Goal: Task Accomplishment & Management: Use online tool/utility

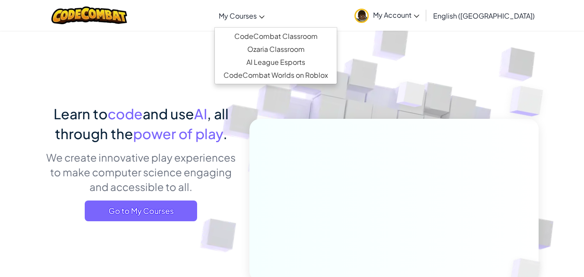
click at [265, 8] on link "My Courses" at bounding box center [242, 15] width 55 height 23
click at [269, 10] on link "My Courses" at bounding box center [242, 15] width 55 height 23
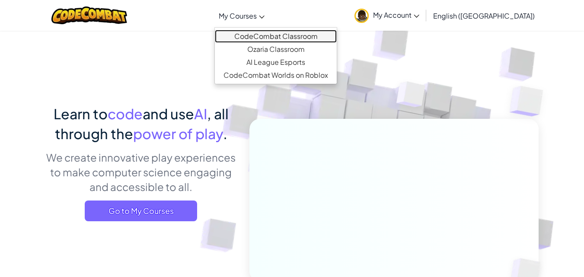
click at [293, 36] on link "CodeCombat Classroom" at bounding box center [276, 36] width 122 height 13
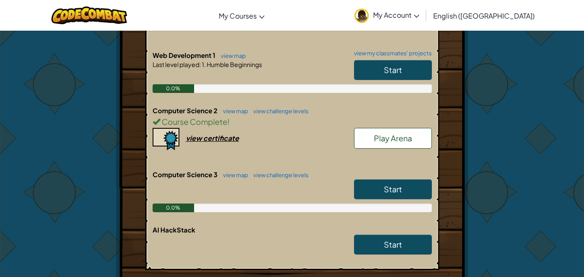
scroll to position [346, 0]
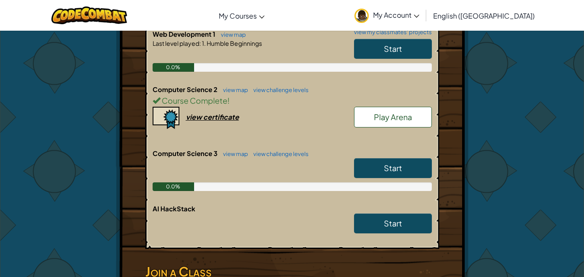
click at [395, 163] on span "Start" at bounding box center [393, 168] width 18 height 10
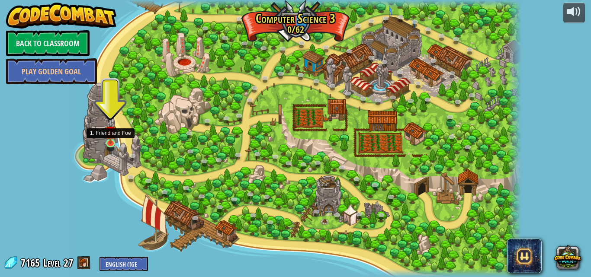
click at [106, 138] on img at bounding box center [110, 131] width 11 height 25
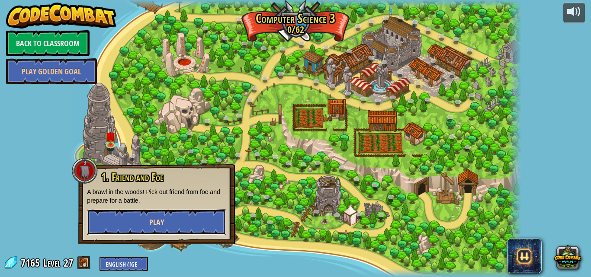
click at [173, 220] on button "Play" at bounding box center [156, 222] width 139 height 26
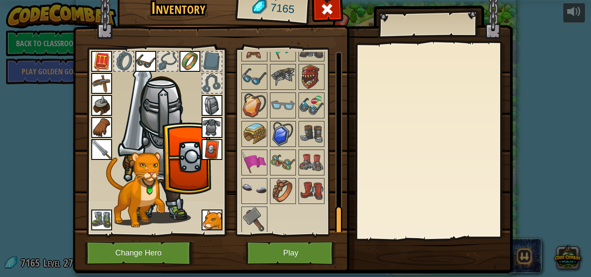
scroll to position [1004, 0]
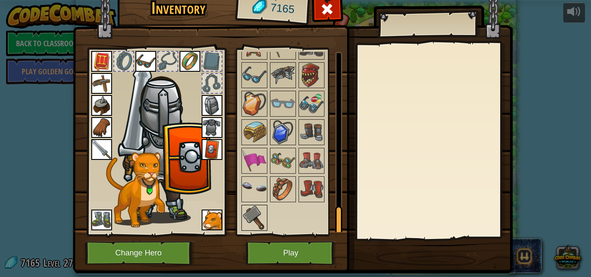
click at [257, 212] on img at bounding box center [254, 218] width 24 height 24
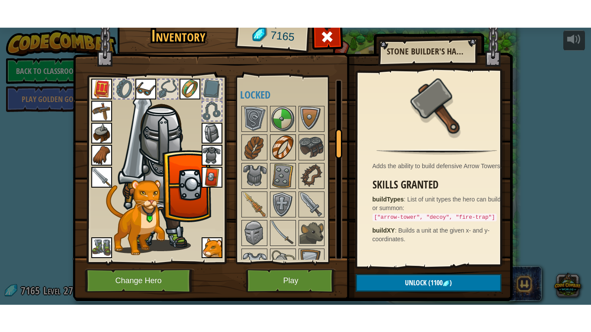
scroll to position [312, 0]
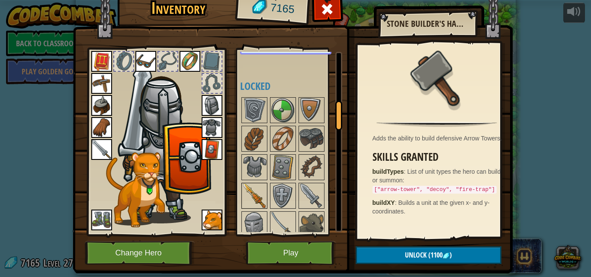
click at [248, 193] on img at bounding box center [254, 196] width 24 height 24
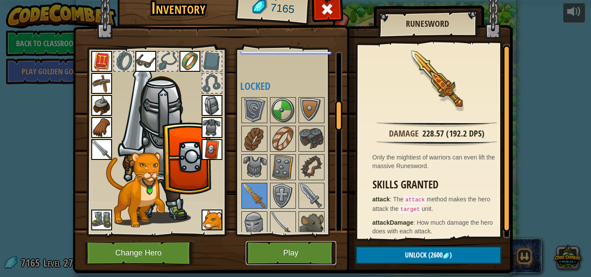
click at [287, 248] on button "Play" at bounding box center [291, 253] width 90 height 24
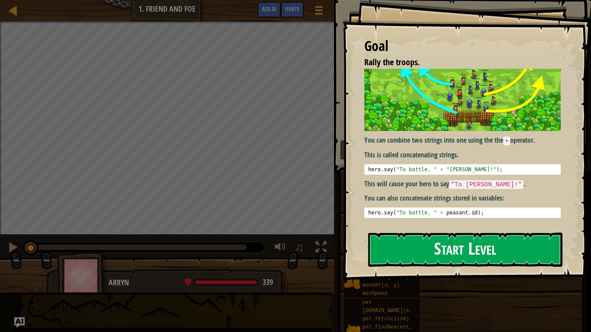
click at [471, 252] on button "Start Level" at bounding box center [465, 250] width 194 height 34
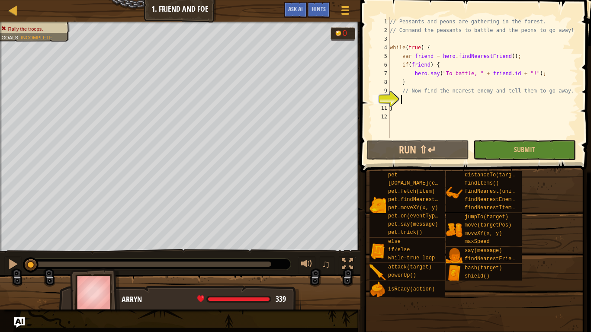
click at [489, 109] on div "// Peasants and peons are gathering in the forest. // Command the peasants to b…" at bounding box center [496, 86] width 217 height 138
type textarea "}"
click at [499, 103] on div "// Peasants and peons are gathering in the forest. // Command the peasants to b…" at bounding box center [483, 86] width 190 height 138
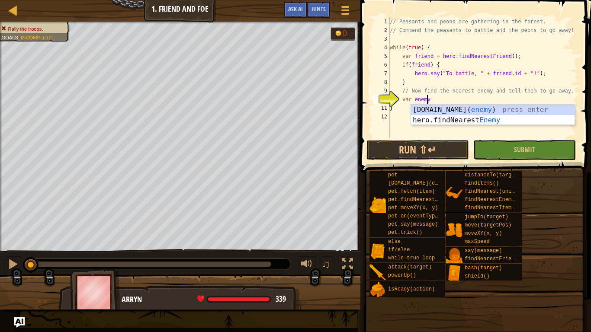
scroll to position [4, 3]
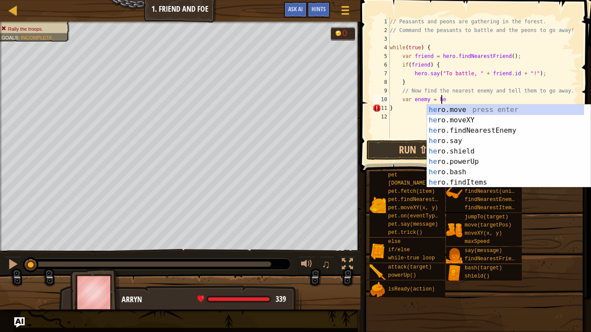
type textarea "var enemy = hero"
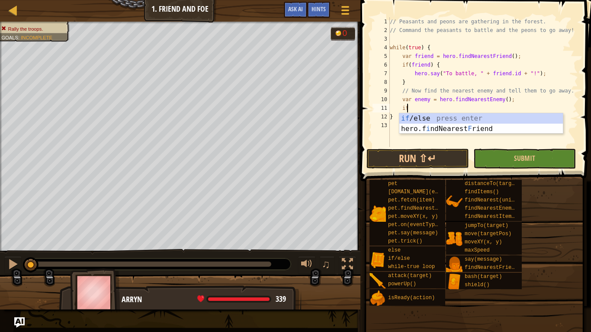
scroll to position [4, 1]
type textarea "if (enemy) {"
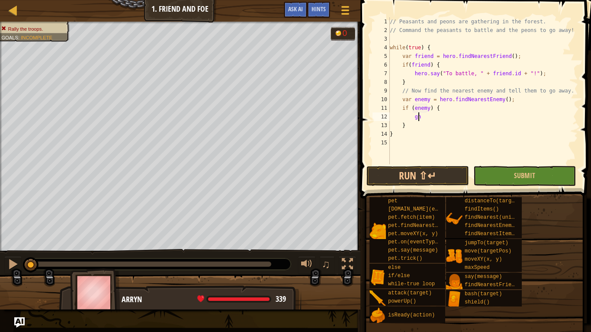
type textarea "g"
type textarea "hero.say("Go away, " + [DOMAIN_NAME] + "!");"
click at [494, 175] on button "Submit" at bounding box center [524, 176] width 103 height 20
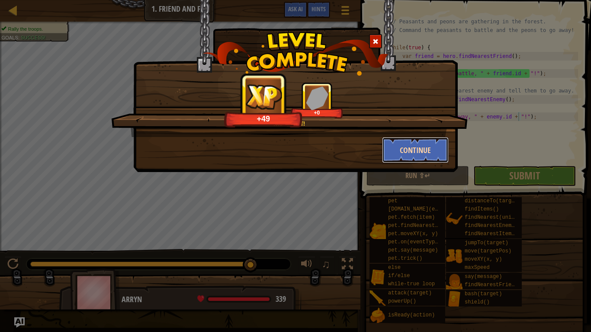
click at [405, 150] on button "Continue" at bounding box center [415, 150] width 67 height 26
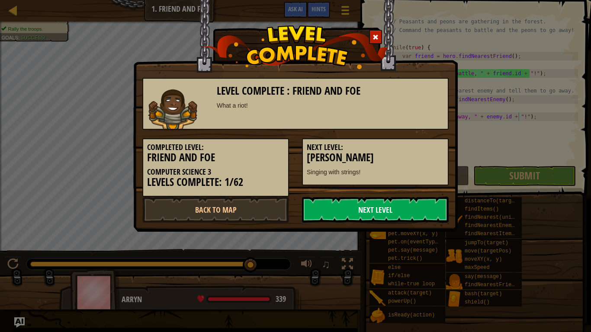
click at [388, 205] on link "Next Level" at bounding box center [375, 210] width 147 height 26
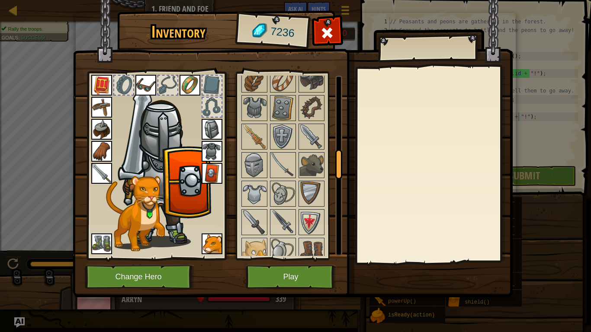
scroll to position [476, 0]
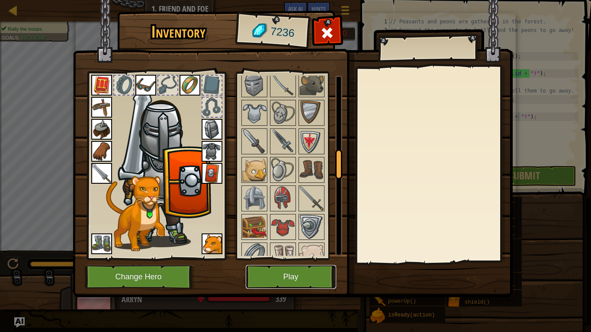
click at [309, 273] on button "Play" at bounding box center [291, 277] width 90 height 24
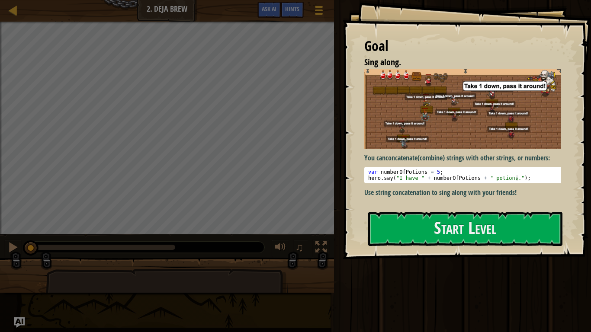
drag, startPoint x: 365, startPoint y: 164, endPoint x: 389, endPoint y: 165, distance: 24.3
click at [509, 183] on div "You can concatenate (combine) strings with other strings, or numbers: 1 2 var n…" at bounding box center [465, 133] width 203 height 129
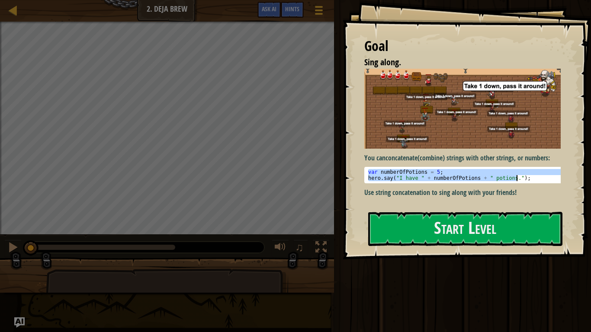
drag, startPoint x: 368, startPoint y: 168, endPoint x: 547, endPoint y: 184, distance: 179.8
click at [547, 184] on div "You can concatenate (combine) strings with other strings, or numbers: var numbe…" at bounding box center [465, 133] width 203 height 129
type textarea "var numberOfPotions = 5; hero.say("I have " + numberOfPotions + " potions.");"
click at [493, 210] on div "Goal Sing along. You can concatenate (combine) strings with other strings, or n…" at bounding box center [467, 130] width 248 height 260
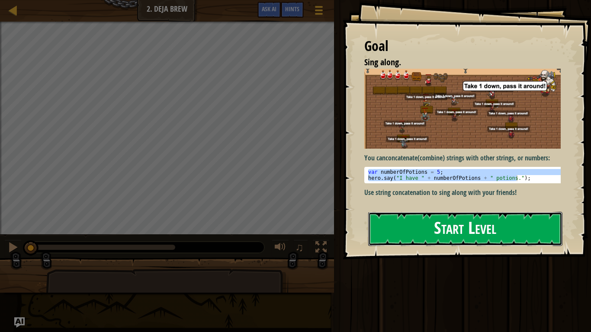
click at [479, 222] on button "Start Level" at bounding box center [465, 229] width 194 height 34
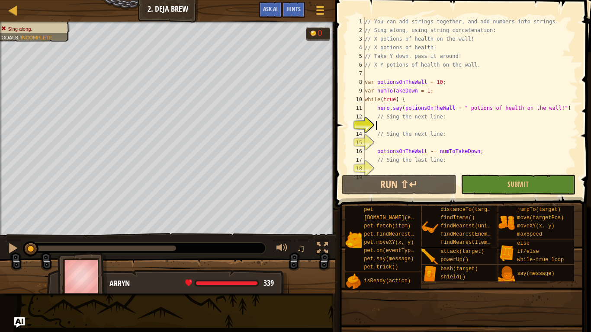
click at [426, 122] on div "// You can add strings together, and add numbers into strings. // Sing along, u…" at bounding box center [468, 103] width 210 height 173
click at [424, 125] on div "// You can add strings together, and add numbers into strings. // Sing along, u…" at bounding box center [468, 103] width 210 height 173
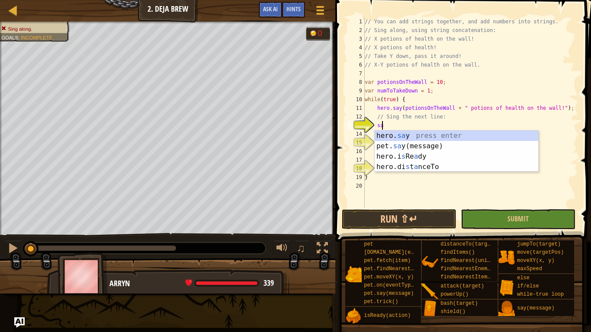
scroll to position [4, 1]
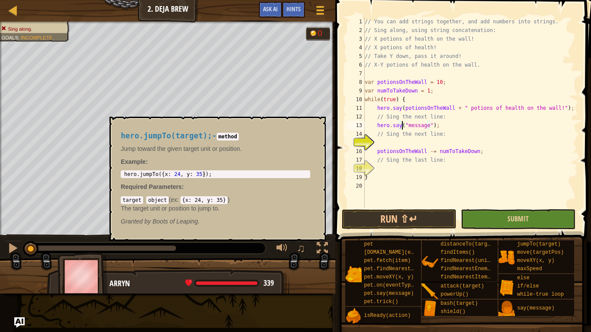
type textarea "hero.say("message");"
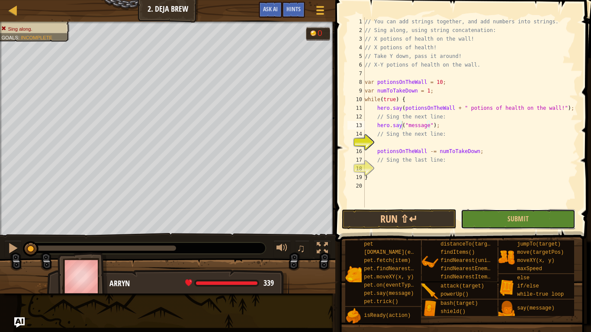
click at [527, 212] on button "Submit" at bounding box center [518, 219] width 115 height 20
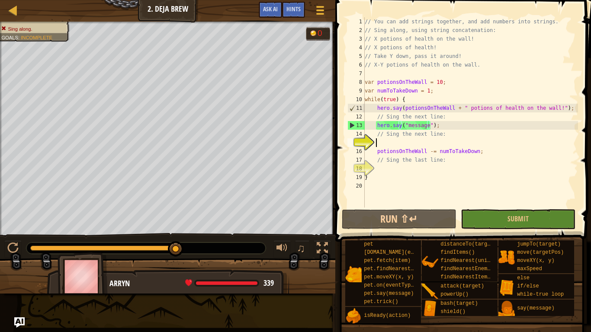
scroll to position [4, 0]
click at [400, 139] on div "// You can add strings together, and add numbers into strings. // Sing along, u…" at bounding box center [470, 121] width 215 height 208
click at [416, 128] on div "// You can add strings together, and add numbers into strings. // Sing along, u…" at bounding box center [470, 121] width 215 height 208
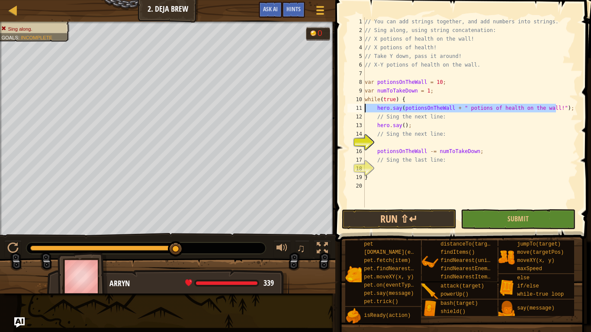
drag, startPoint x: 569, startPoint y: 108, endPoint x: 364, endPoint y: 110, distance: 205.1
click at [364, 110] on div "hero.say(); 1 2 3 4 5 6 7 8 9 10 11 12 13 14 15 16 17 18 19 20 // You can add s…" at bounding box center [462, 112] width 232 height 190
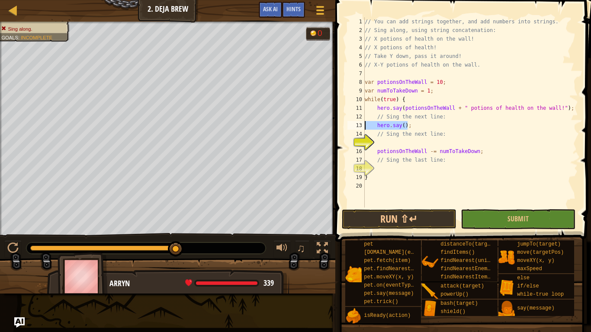
drag, startPoint x: 426, startPoint y: 125, endPoint x: 359, endPoint y: 128, distance: 67.1
click at [359, 128] on div "hero.say(potionsOnTheWall + " potions of health on the wall!"); 1 2 3 4 5 6 7 8…" at bounding box center [462, 112] width 232 height 190
paste textarea "potionsOnTheWall + " potions of health on the wall!""
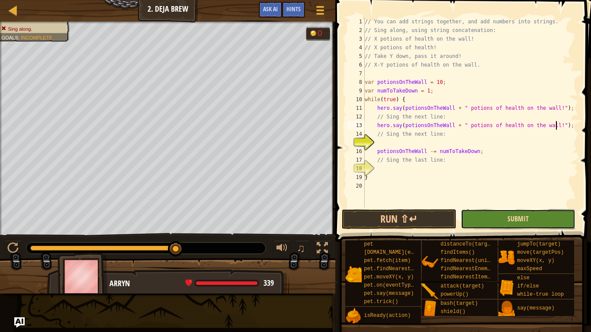
click at [527, 214] on button "Submit" at bounding box center [518, 219] width 115 height 20
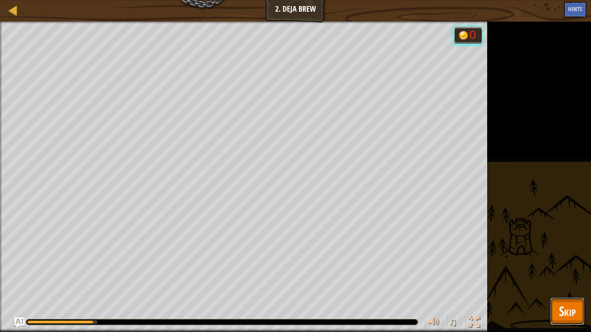
click at [574, 277] on span "Skip" at bounding box center [567, 311] width 17 height 18
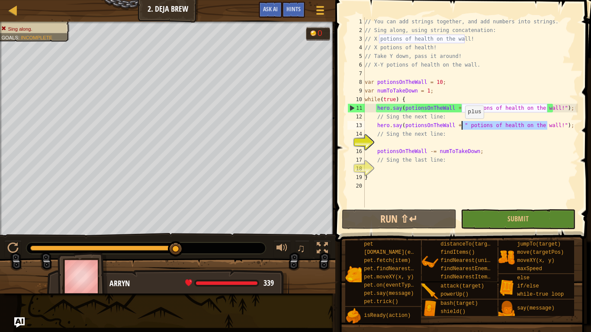
drag, startPoint x: 548, startPoint y: 125, endPoint x: 461, endPoint y: 127, distance: 87.4
click at [461, 127] on div "// You can add strings together, and add numbers into strings. // Sing along, u…" at bounding box center [470, 121] width 215 height 208
click at [526, 227] on button "Submit" at bounding box center [518, 219] width 115 height 20
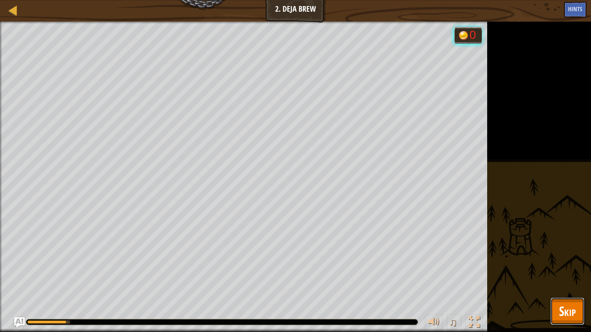
drag, startPoint x: 562, startPoint y: 315, endPoint x: 559, endPoint y: 309, distance: 6.6
click at [562, 277] on span "Skip" at bounding box center [567, 311] width 17 height 18
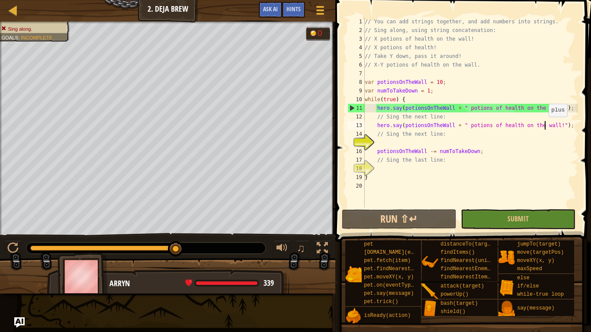
click at [544, 125] on div "// You can add strings together, and add numbers into strings. // Sing along, u…" at bounding box center [470, 121] width 215 height 208
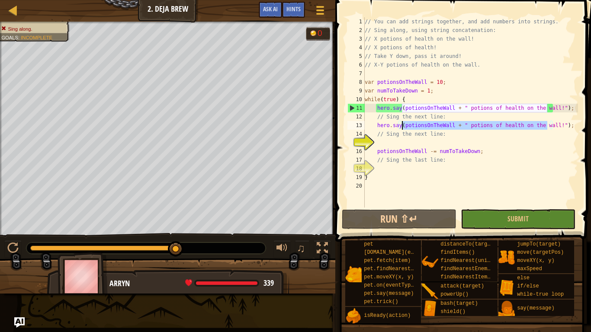
drag, startPoint x: 547, startPoint y: 125, endPoint x: 401, endPoint y: 122, distance: 145.8
click at [401, 122] on div "// You can add strings together, and add numbers into strings. // Sing along, u…" at bounding box center [470, 121] width 215 height 208
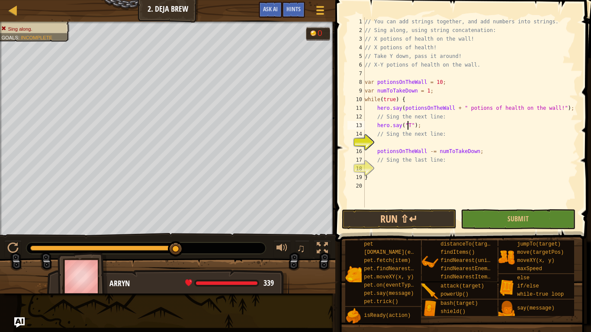
scroll to position [4, 3]
click at [526, 219] on span "Submit" at bounding box center [517, 219] width 21 height 10
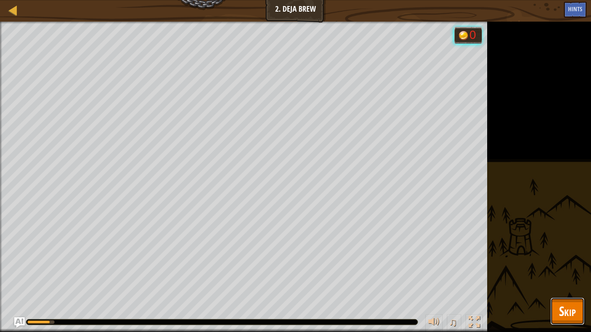
click at [568, 277] on span "Skip" at bounding box center [567, 311] width 17 height 18
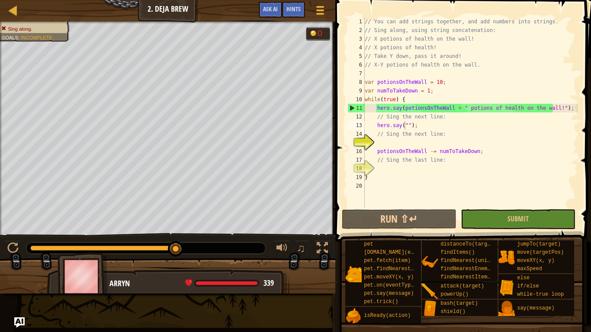
click at [405, 125] on div "// You can add strings together, and add numbers into strings. // Sing along, u…" at bounding box center [470, 121] width 215 height 208
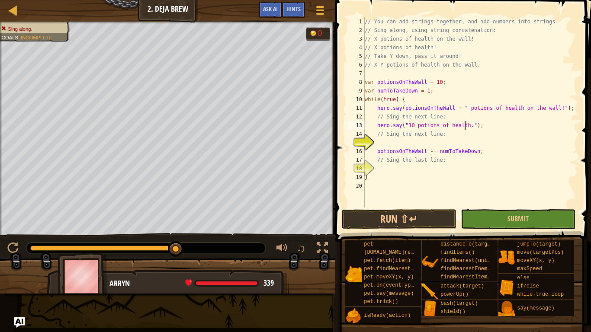
scroll to position [4, 9]
click at [504, 214] on button "Submit" at bounding box center [518, 219] width 115 height 20
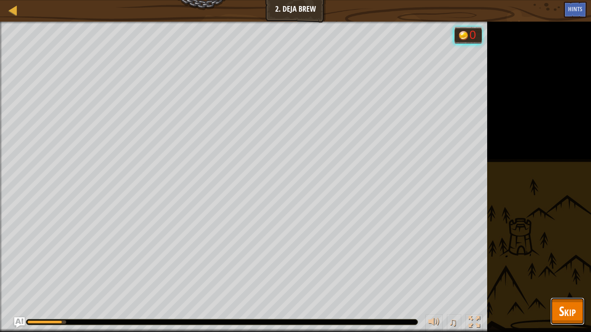
click at [573, 277] on span "Skip" at bounding box center [567, 311] width 17 height 18
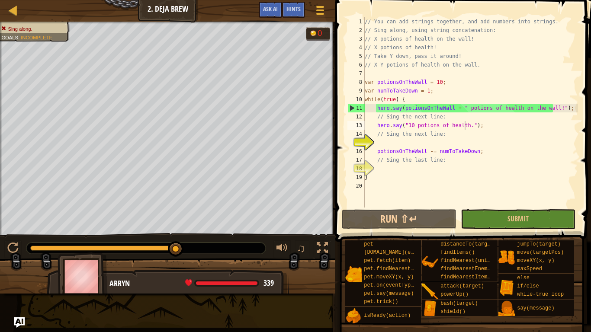
click at [411, 125] on div "// You can add strings together, and add numbers into strings. // Sing along, u…" at bounding box center [470, 121] width 215 height 208
drag, startPoint x: 414, startPoint y: 125, endPoint x: 405, endPoint y: 125, distance: 8.2
click at [405, 125] on div "// You can add strings together, and add numbers into strings. // Sing along, u…" at bounding box center [470, 121] width 215 height 208
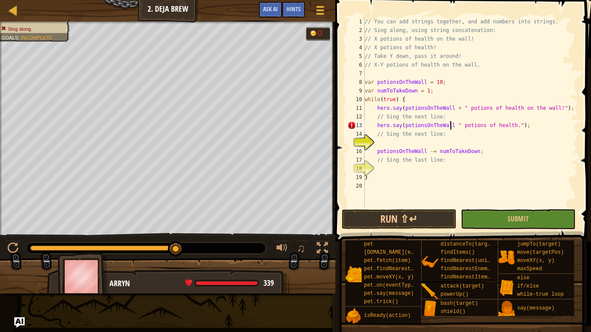
scroll to position [4, 8]
type textarea "hero.say(potionsOnTheWall + " potions of health.");"
click at [423, 141] on div "// You can add strings together, and add numbers into strings. // Sing along, u…" at bounding box center [470, 121] width 215 height 208
paste textarea "hero.say(potionsOnTheWall + " potions of health on the wall!");"
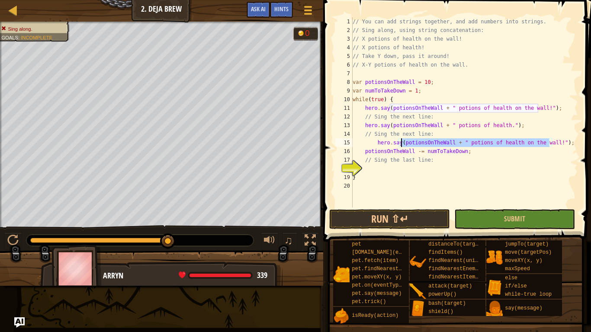
drag, startPoint x: 550, startPoint y: 142, endPoint x: 402, endPoint y: 141, distance: 148.0
click at [402, 141] on div "// You can add strings together, and add numbers into strings. // Sing along, u…" at bounding box center [464, 121] width 227 height 208
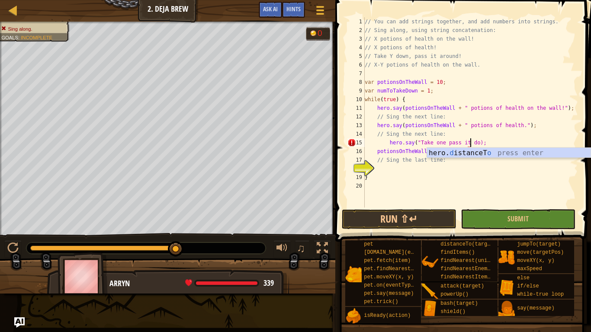
scroll to position [4, 10]
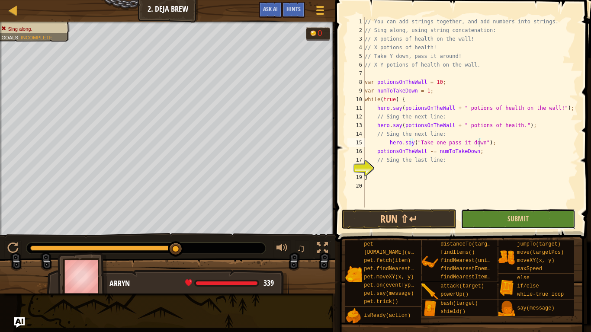
click at [496, 225] on button "Submit" at bounding box center [518, 219] width 115 height 20
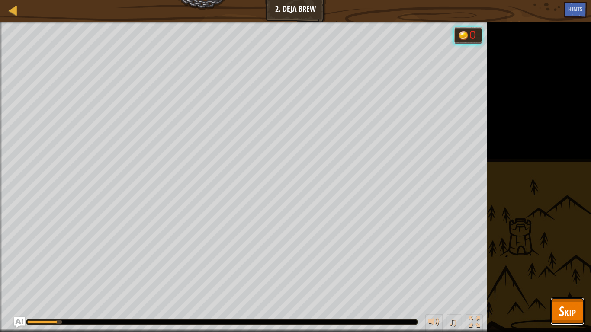
click at [573, 277] on span "Skip" at bounding box center [567, 311] width 17 height 18
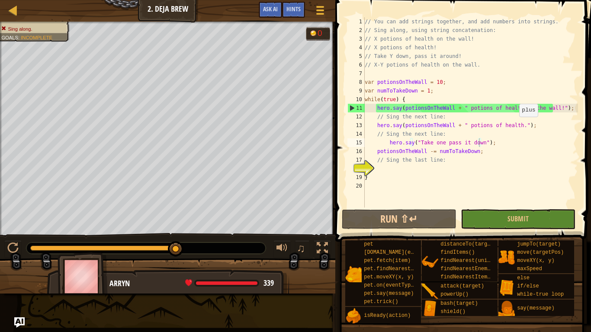
click at [515, 125] on div "// You can add strings together, and add numbers into strings. // Sing along, u…" at bounding box center [470, 121] width 215 height 208
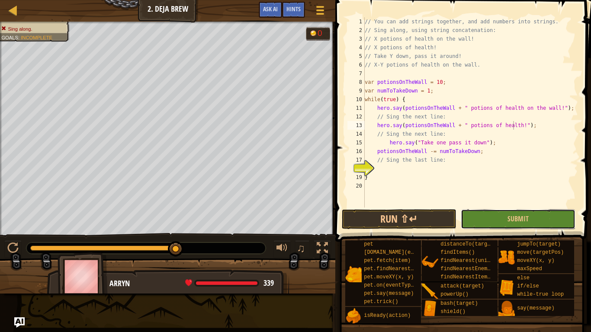
click at [529, 222] on button "Submit" at bounding box center [518, 219] width 115 height 20
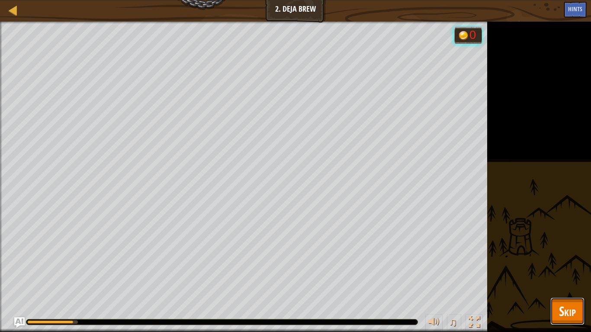
click at [578, 277] on button "Skip" at bounding box center [567, 312] width 34 height 28
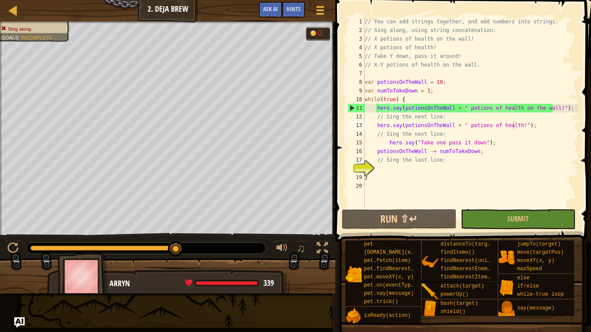
scroll to position [4, 10]
click at [477, 142] on div "// You can add strings together, and add numbers into strings. // Sing along, u…" at bounding box center [470, 121] width 215 height 208
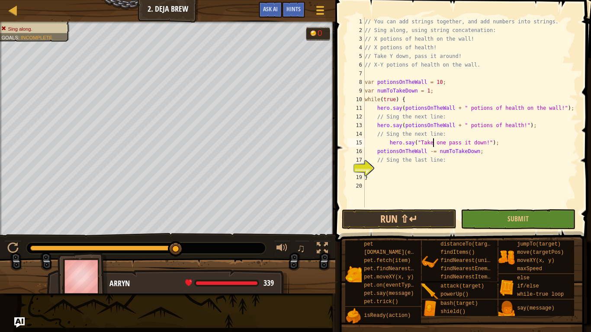
click at [434, 143] on div "// You can add strings together, and add numbers into strings. // Sing along, u…" at bounding box center [470, 121] width 215 height 208
type textarea "hero.say("Take 1 pass it down!");"
click at [443, 167] on div "// You can add strings together, and add numbers into strings. // Sing along, u…" at bounding box center [470, 121] width 215 height 208
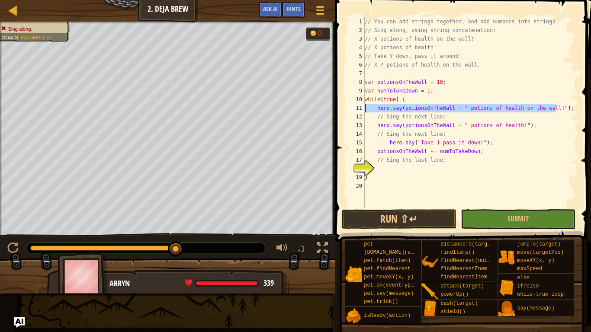
drag, startPoint x: 571, startPoint y: 106, endPoint x: 352, endPoint y: 109, distance: 218.9
click at [352, 109] on div "1 2 3 4 5 6 7 8 9 10 11 12 13 14 15 16 17 18 19 20 // You can add strings toget…" at bounding box center [462, 112] width 232 height 190
type textarea "hero.say(potionsOnTheWall + " potions of health on the wall!");"
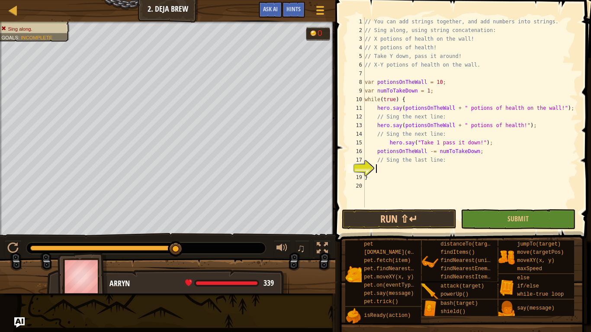
click at [411, 170] on div "// You can add strings together, and add numbers into strings. // Sing along, u…" at bounding box center [470, 121] width 215 height 208
paste textarea "hero.say(potionsOnTheWall + " potions of health on the wall!");"
click at [522, 218] on span "Submit" at bounding box center [517, 219] width 21 height 10
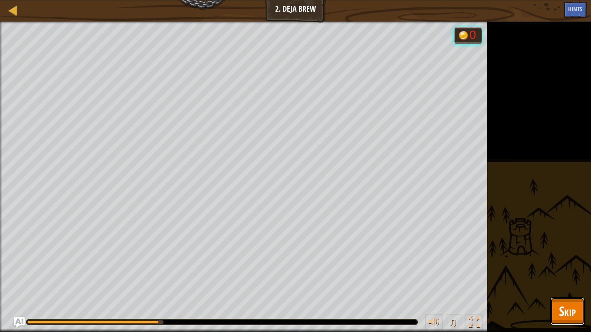
click at [572, 277] on span "Skip" at bounding box center [567, 311] width 17 height 18
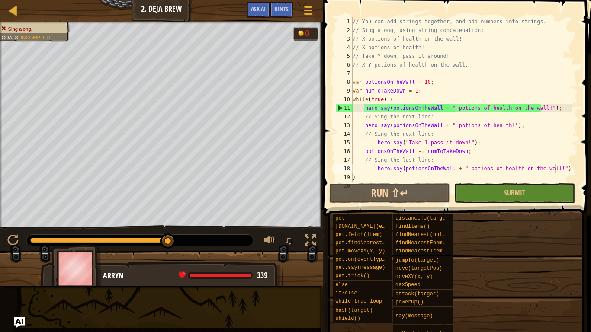
drag, startPoint x: 537, startPoint y: 162, endPoint x: 546, endPoint y: 168, distance: 10.6
click at [546, 168] on div "// You can add strings together, and add numbers into strings. // Sing along, u…" at bounding box center [461, 108] width 221 height 182
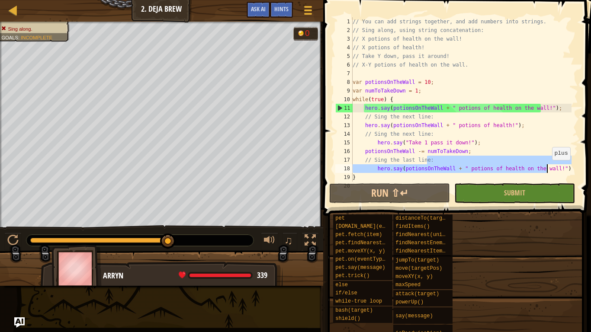
click at [548, 169] on div "// You can add strings together, and add numbers into strings. // Sing along, u…" at bounding box center [461, 99] width 221 height 164
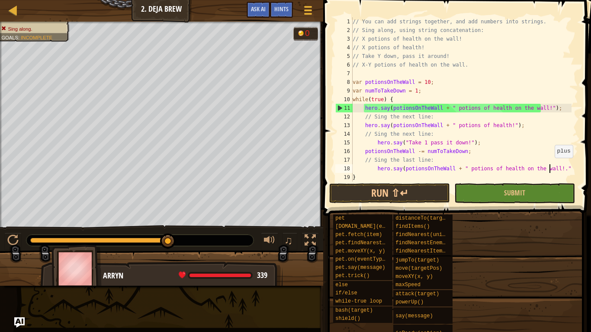
scroll to position [4, 16]
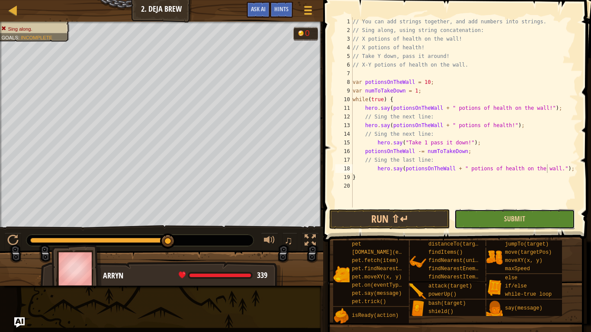
click at [538, 191] on div "hero.say(potionsOnTheWall + " potions of health on the wall."); 1 2 3 4 5 6 7 8…" at bounding box center [456, 137] width 270 height 267
click at [520, 223] on span "Submit" at bounding box center [514, 219] width 21 height 10
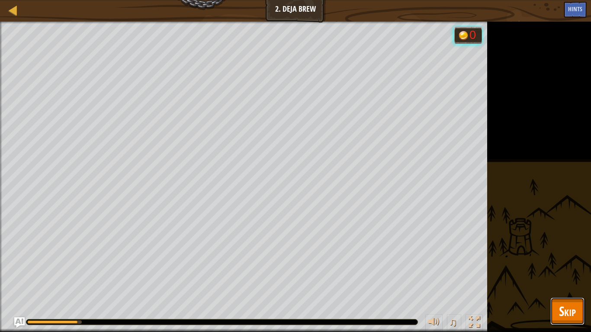
click at [574, 277] on button "Skip" at bounding box center [567, 312] width 34 height 28
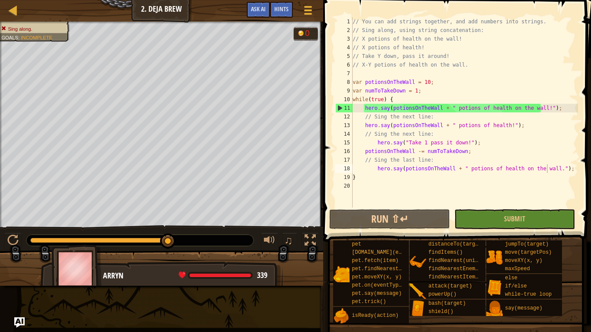
scroll to position [4, 10]
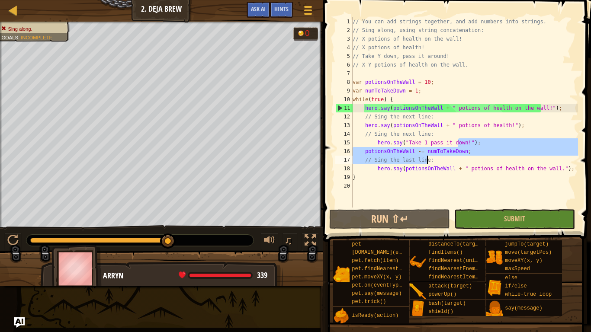
drag, startPoint x: 459, startPoint y: 141, endPoint x: 466, endPoint y: 148, distance: 10.4
click at [466, 148] on div "// You can add strings together, and add numbers into strings. // Sing along, u…" at bounding box center [464, 121] width 227 height 208
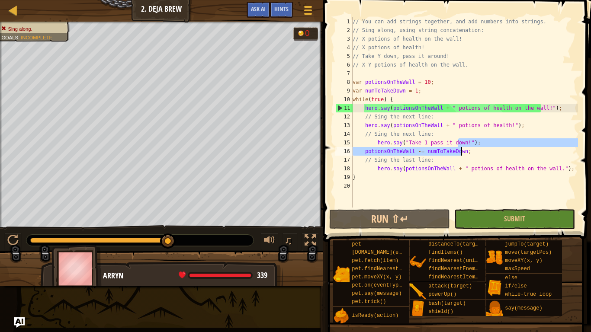
click at [461, 141] on div "// You can add strings together, and add numbers into strings. // Sing along, u…" at bounding box center [464, 112] width 227 height 190
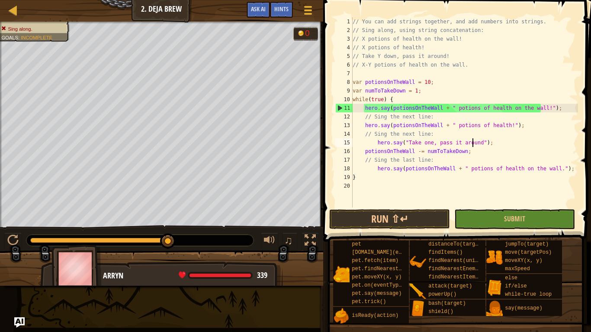
scroll to position [4, 10]
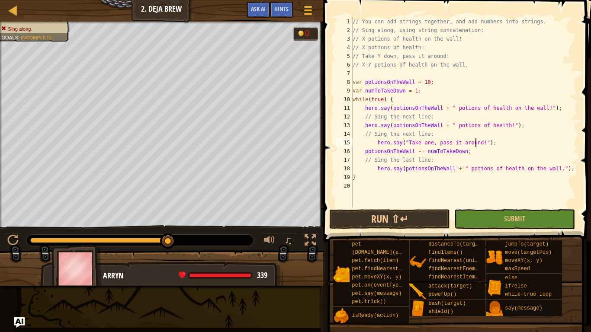
click at [491, 231] on span at bounding box center [458, 108] width 275 height 267
click at [496, 224] on button "Submit" at bounding box center [514, 219] width 121 height 20
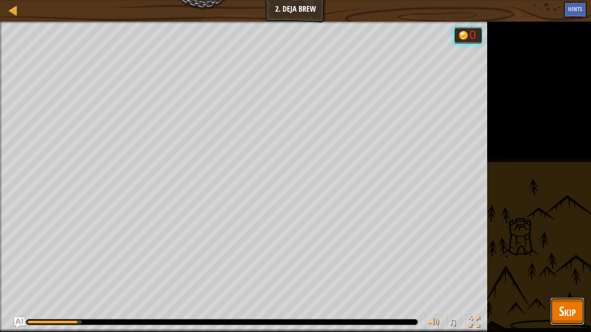
click at [575, 277] on span "Skip" at bounding box center [567, 311] width 17 height 18
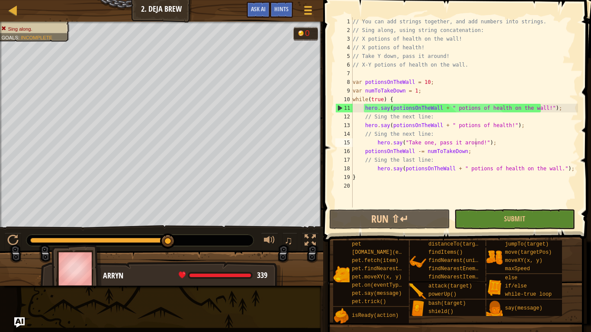
click at [429, 141] on div "// You can add strings together, and add numbers into strings. // Sing along, u…" at bounding box center [464, 121] width 227 height 208
click at [427, 142] on div "// You can add strings together, and add numbers into strings. // Sing along, u…" at bounding box center [464, 121] width 227 height 208
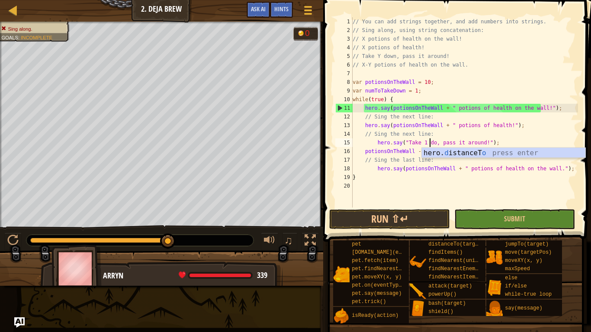
scroll to position [4, 6]
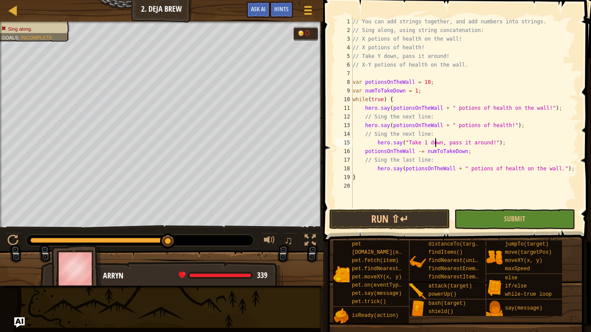
type textarea "hero.say("Take 1 down, pass it around!");"
click at [503, 225] on button "Submit" at bounding box center [514, 219] width 121 height 20
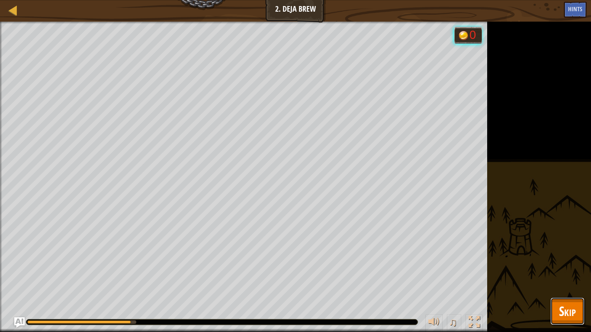
click at [566, 277] on span "Skip" at bounding box center [567, 311] width 17 height 18
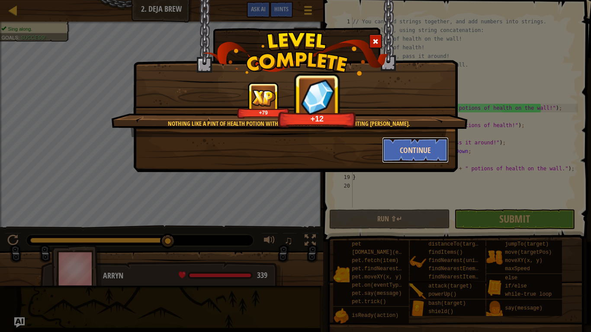
click at [393, 145] on button "Continue" at bounding box center [415, 150] width 67 height 26
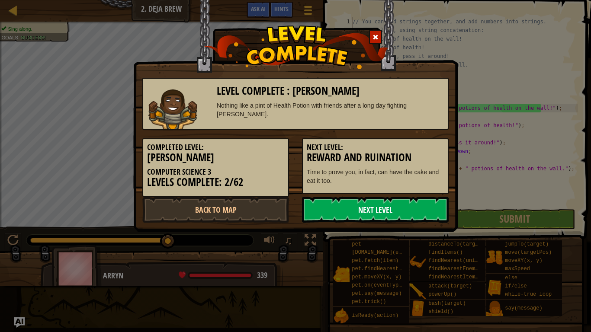
click at [359, 207] on link "Next Level" at bounding box center [375, 210] width 147 height 26
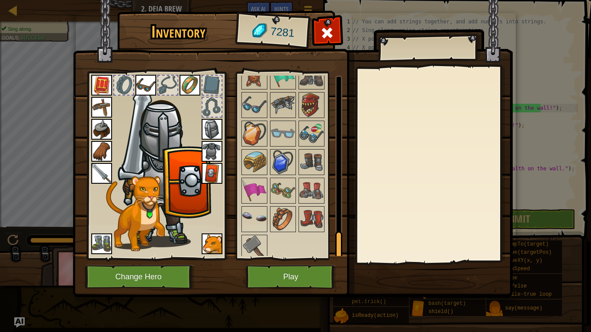
scroll to position [1057, 0]
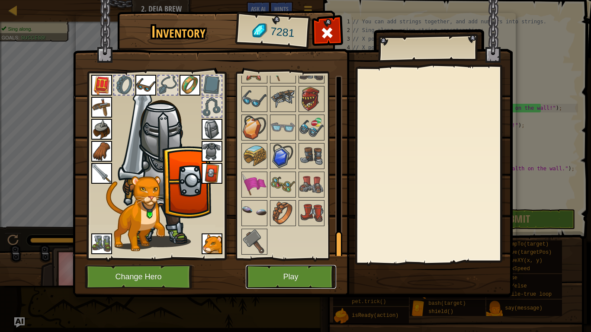
click at [288, 266] on button "Play" at bounding box center [291, 277] width 90 height 24
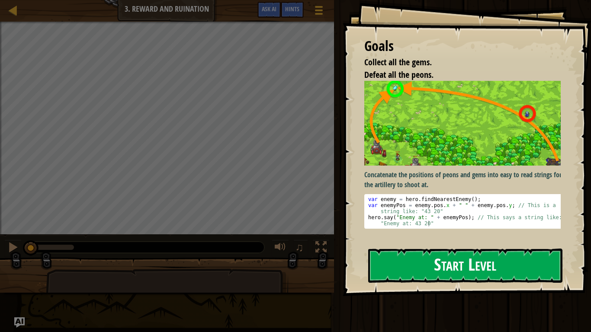
click at [441, 249] on button "Start Level" at bounding box center [465, 266] width 194 height 34
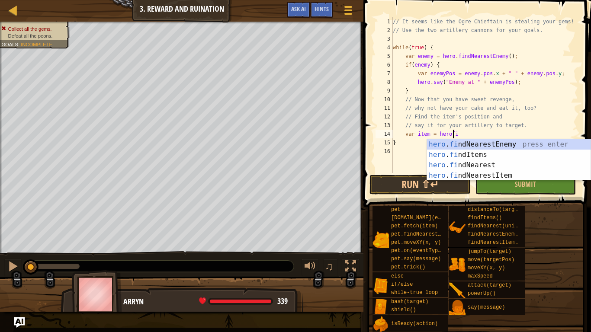
scroll to position [4, 5]
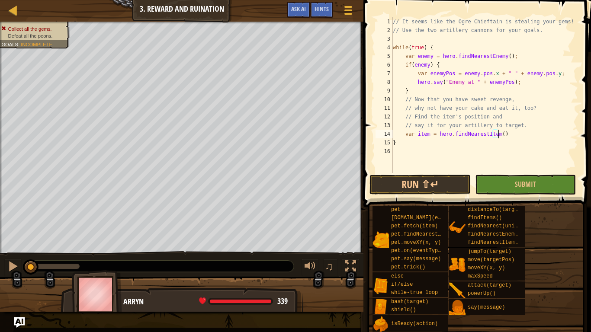
type textarea "var item = hero.findNearestItem();"
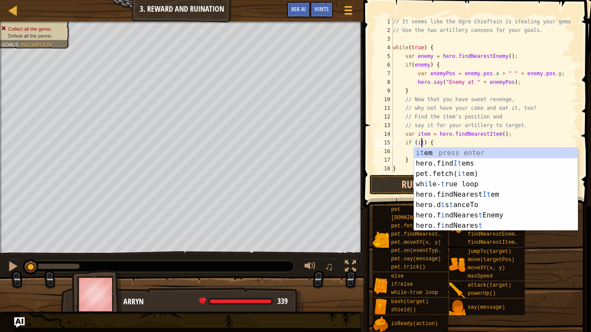
type textarea "if (item) {"
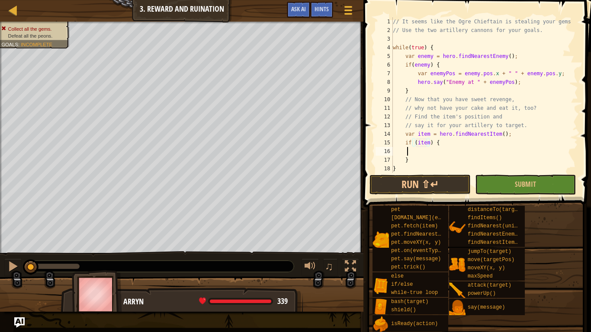
click at [406, 152] on div "// It seems like the Ogre Chieftain is stealing your gems! // Use the two artil…" at bounding box center [481, 103] width 180 height 173
type textarea "var itemPos = item.pos.x + " " + item.pos.y;"
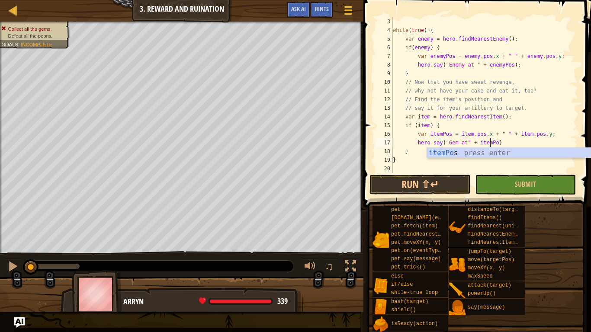
scroll to position [4, 8]
click at [504, 125] on div "while ( true ) { var enemy = hero . findNearestEnemy ( ) ; if ( enemy ) { var e…" at bounding box center [481, 103] width 180 height 173
type textarea "if (item) {"
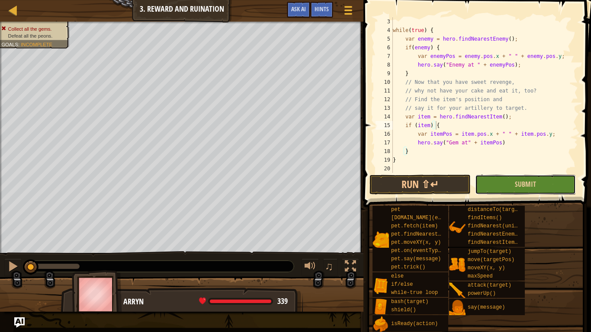
click at [510, 180] on button "Submit" at bounding box center [525, 185] width 101 height 20
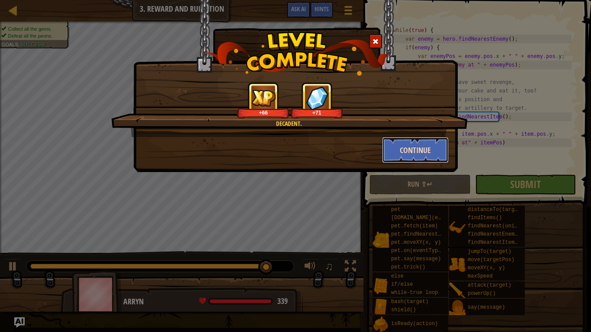
click at [404, 156] on button "Continue" at bounding box center [415, 150] width 67 height 26
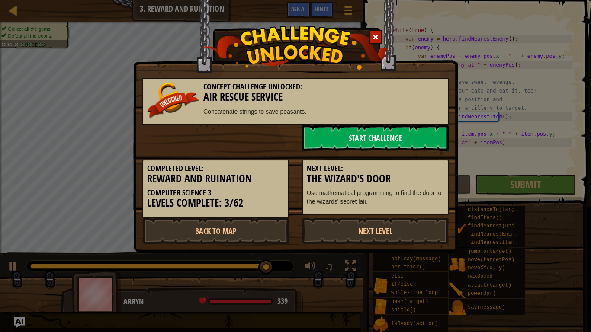
click at [359, 217] on div "Completed Level: Reward and Ruination Computer Science 3 Levels Complete: 3/62 …" at bounding box center [295, 184] width 319 height 67
click at [356, 228] on link "Next Level" at bounding box center [375, 231] width 147 height 26
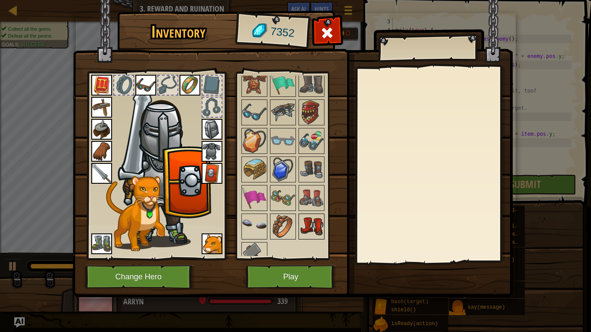
scroll to position [1057, 0]
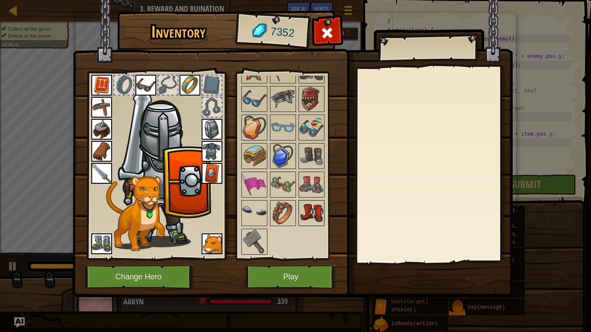
click at [303, 214] on img at bounding box center [311, 213] width 24 height 24
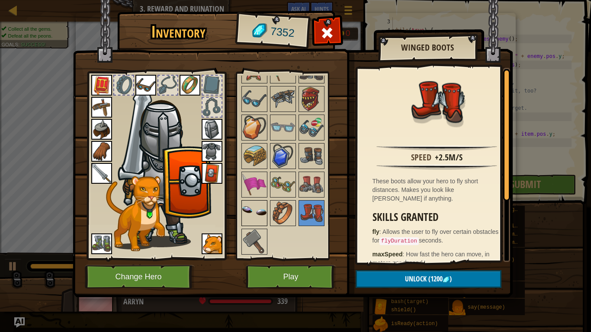
click at [250, 209] on img at bounding box center [254, 213] width 24 height 24
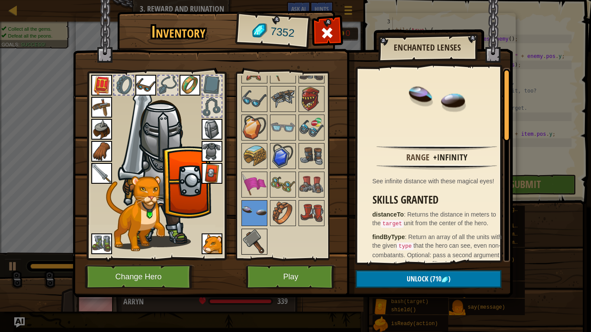
click at [259, 236] on img at bounding box center [254, 242] width 24 height 24
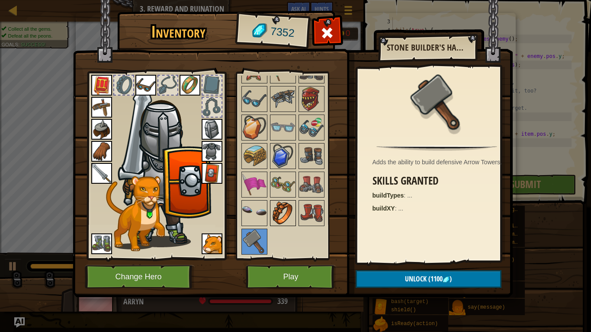
click at [288, 210] on img at bounding box center [283, 213] width 24 height 24
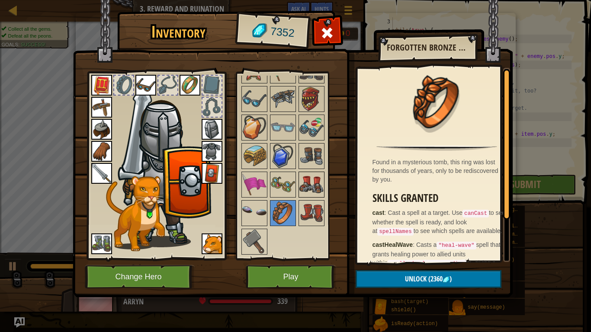
drag, startPoint x: 300, startPoint y: 185, endPoint x: 318, endPoint y: 176, distance: 19.7
click at [301, 185] on img at bounding box center [311, 185] width 24 height 24
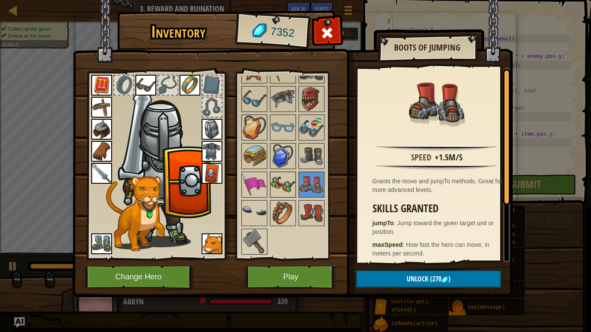
click at [292, 183] on img at bounding box center [283, 185] width 24 height 24
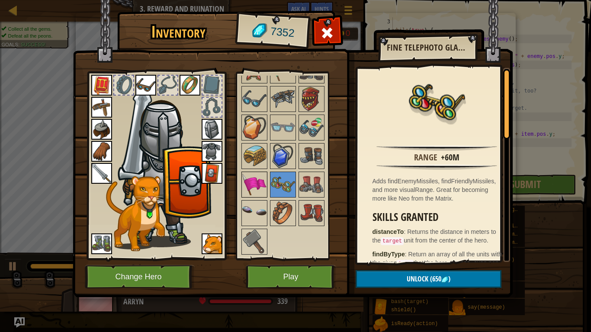
click at [265, 183] on img at bounding box center [254, 185] width 24 height 24
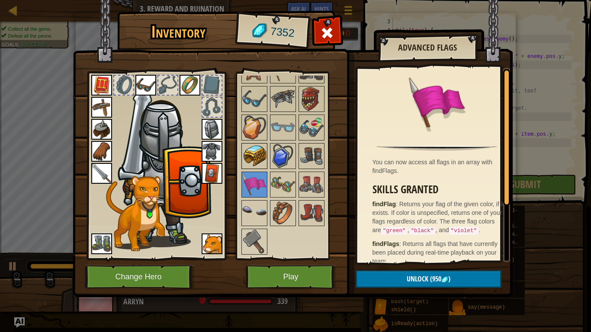
drag, startPoint x: 276, startPoint y: 176, endPoint x: 257, endPoint y: 155, distance: 28.2
click at [275, 173] on img at bounding box center [283, 185] width 24 height 24
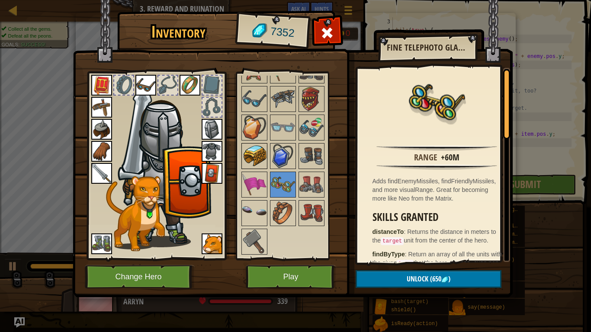
click at [257, 155] on img at bounding box center [254, 156] width 24 height 24
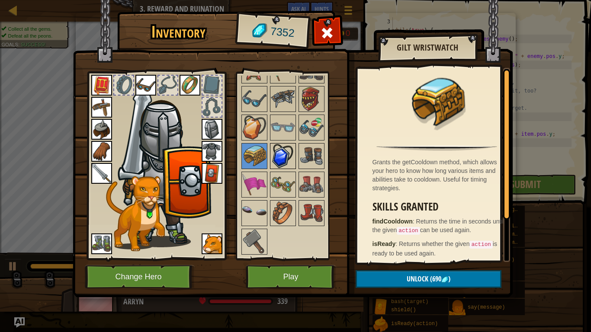
click at [278, 162] on img at bounding box center [283, 156] width 24 height 24
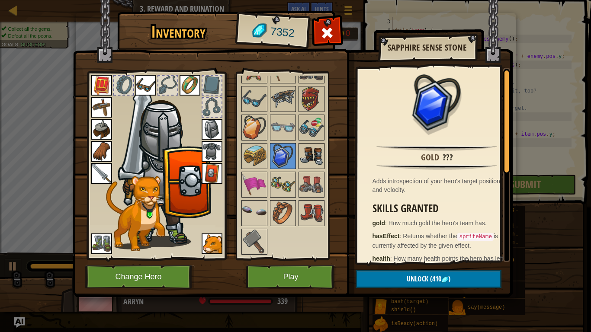
click at [311, 163] on img at bounding box center [311, 156] width 24 height 24
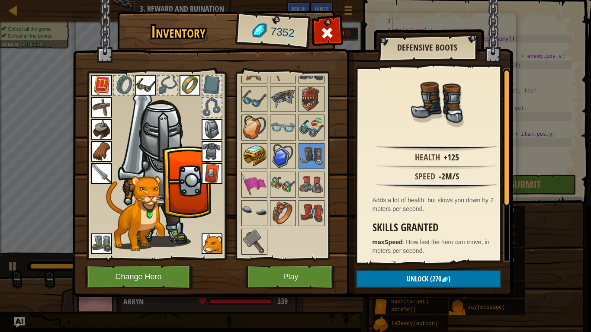
click at [265, 155] on img at bounding box center [254, 156] width 24 height 24
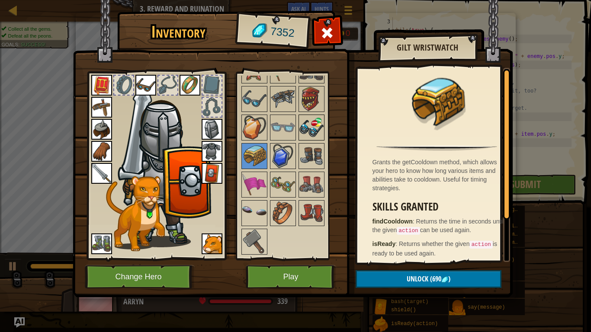
click at [304, 119] on img at bounding box center [311, 128] width 24 height 24
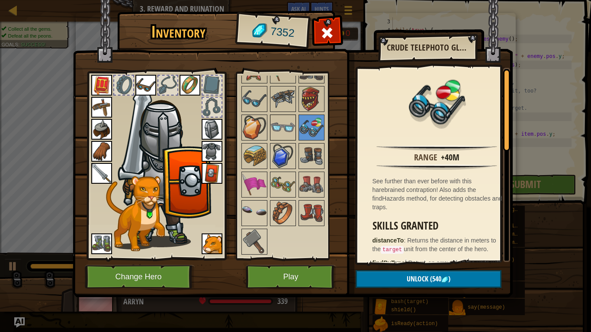
click at [279, 125] on img at bounding box center [283, 128] width 24 height 24
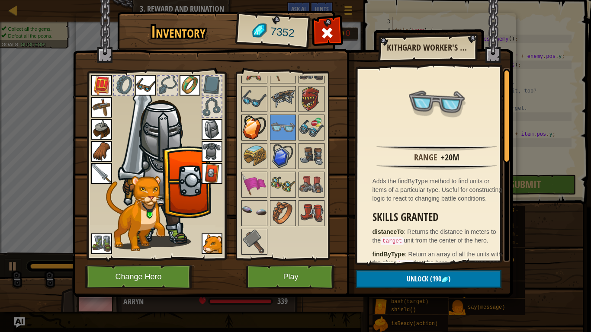
click at [258, 131] on img at bounding box center [254, 128] width 24 height 24
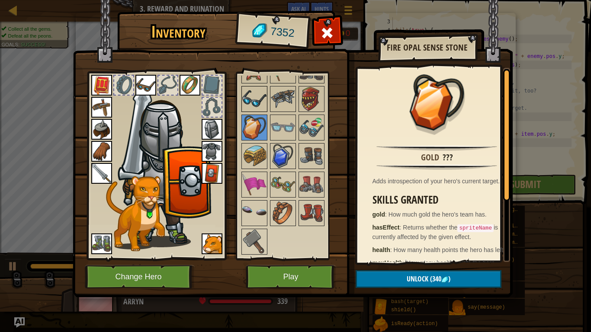
click at [261, 100] on img at bounding box center [254, 99] width 24 height 24
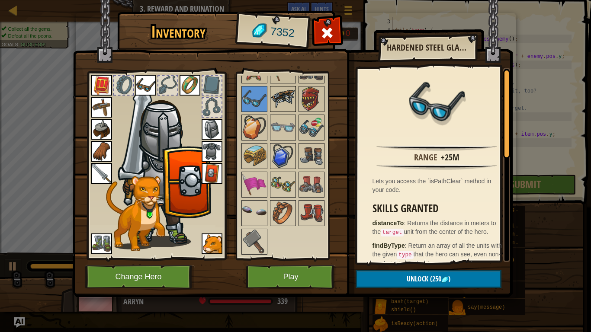
click at [277, 99] on img at bounding box center [283, 99] width 24 height 24
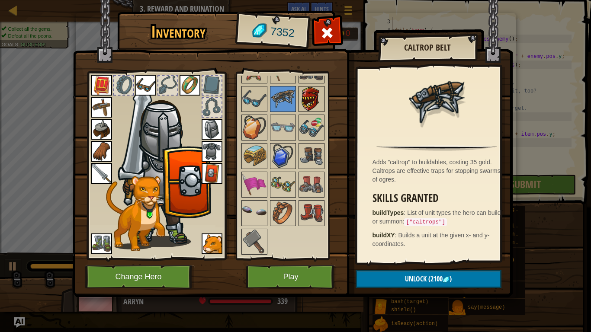
click at [303, 92] on img at bounding box center [311, 99] width 24 height 24
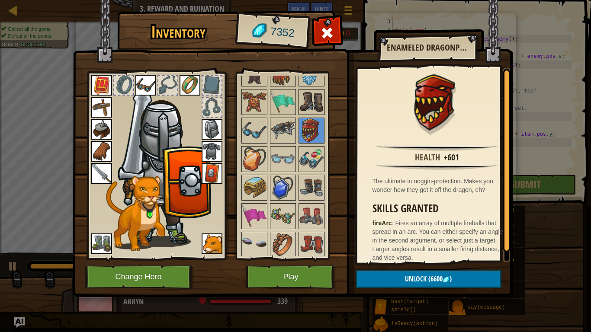
scroll to position [1014, 0]
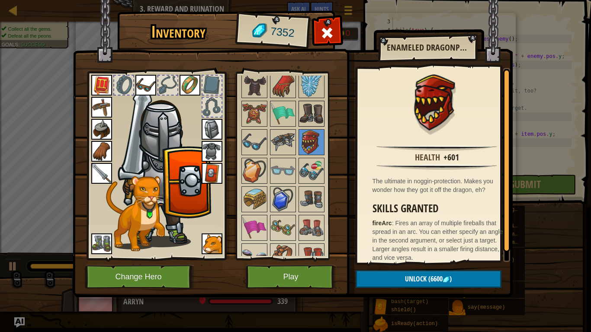
click at [305, 106] on img at bounding box center [311, 114] width 24 height 24
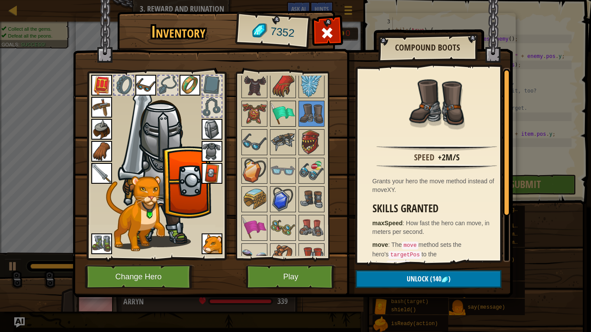
click at [278, 108] on img at bounding box center [283, 114] width 24 height 24
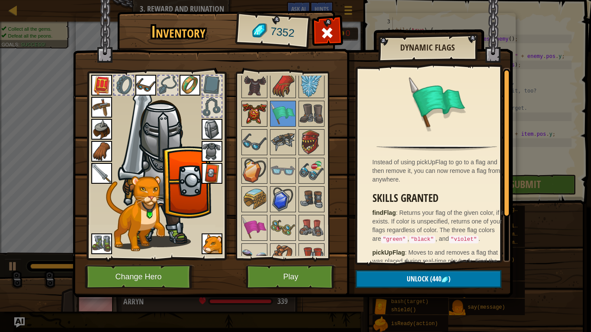
click at [244, 111] on img at bounding box center [254, 114] width 24 height 24
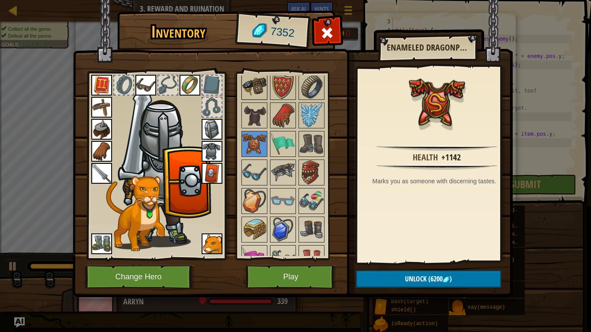
scroll to position [970, 0]
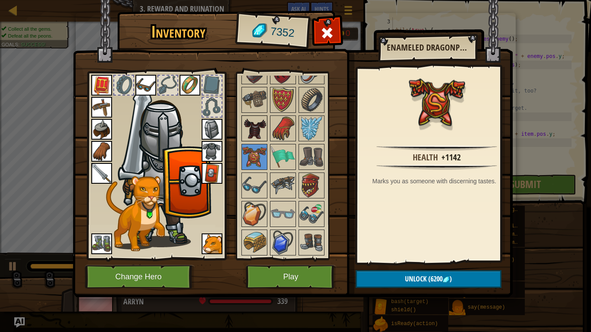
click at [244, 118] on img at bounding box center [254, 128] width 24 height 24
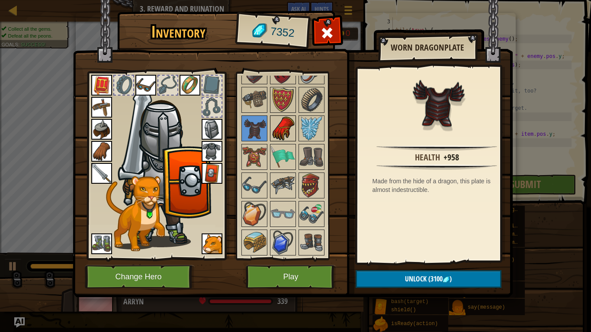
click at [278, 125] on img at bounding box center [283, 128] width 24 height 24
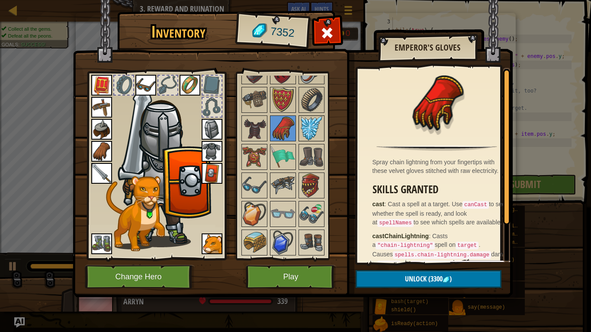
click at [311, 126] on img at bounding box center [311, 128] width 24 height 24
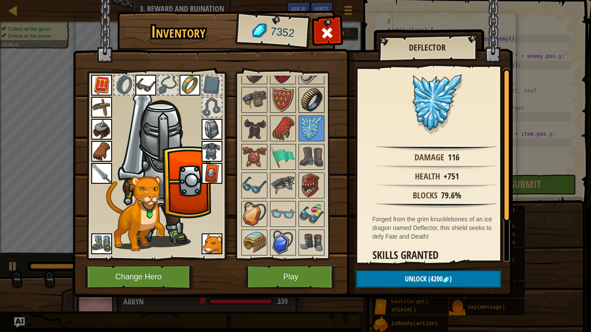
click at [307, 101] on img at bounding box center [311, 100] width 24 height 24
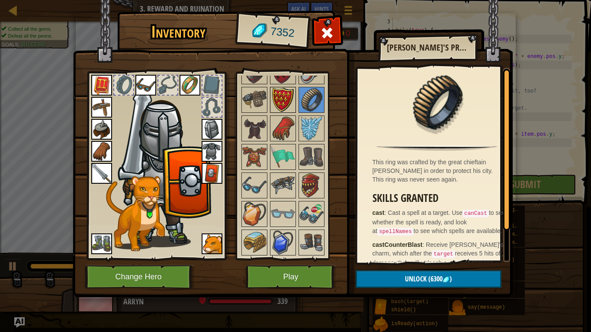
click at [274, 96] on img at bounding box center [283, 100] width 24 height 24
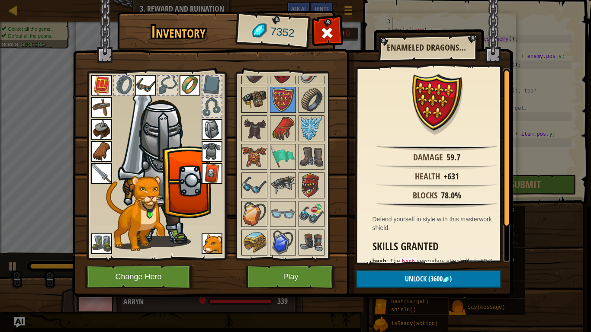
click at [247, 93] on img at bounding box center [254, 100] width 24 height 24
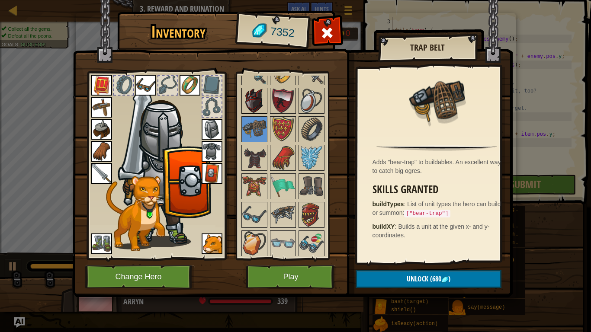
scroll to position [927, 0]
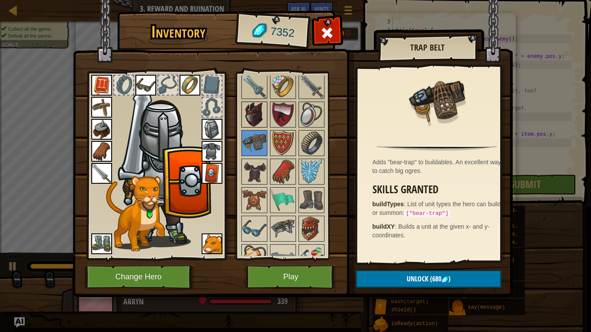
click at [244, 103] on img at bounding box center [254, 115] width 24 height 24
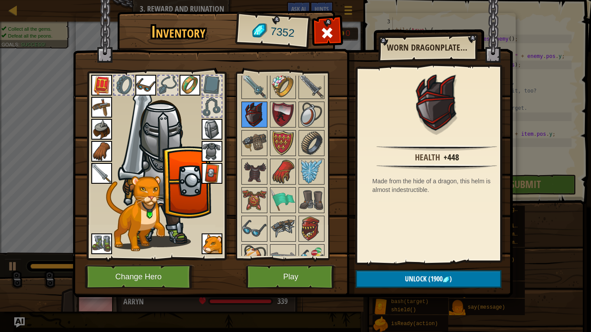
drag, startPoint x: 261, startPoint y: 127, endPoint x: 254, endPoint y: 133, distance: 10.1
click at [260, 127] on div at bounding box center [254, 115] width 26 height 26
click at [253, 134] on img at bounding box center [254, 143] width 24 height 24
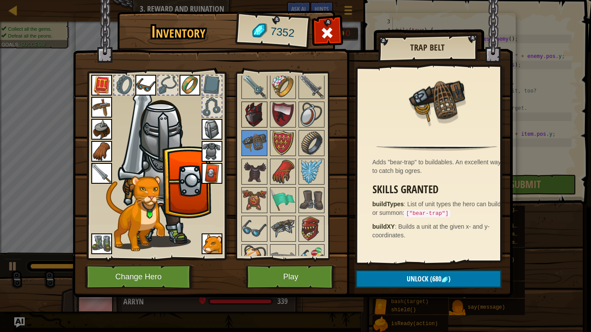
click at [263, 116] on img at bounding box center [254, 115] width 24 height 24
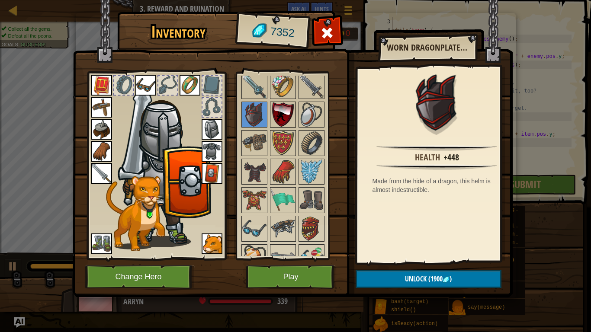
click at [283, 107] on img at bounding box center [283, 115] width 24 height 24
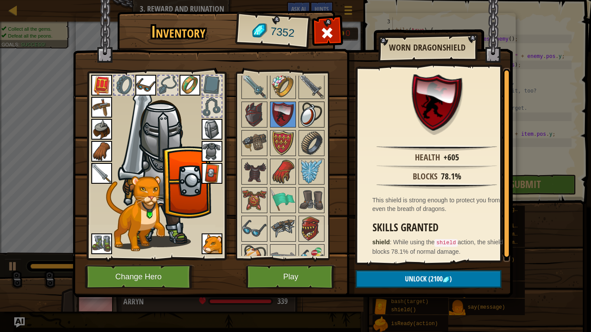
click at [302, 106] on img at bounding box center [311, 115] width 24 height 24
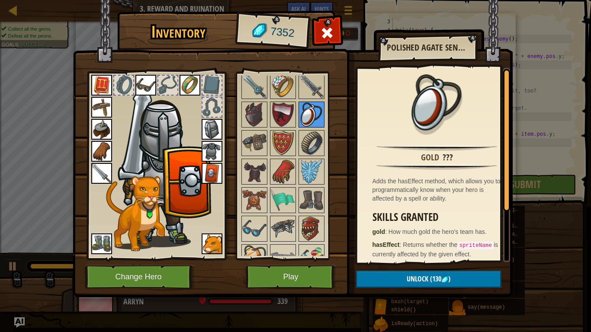
scroll to position [884, 0]
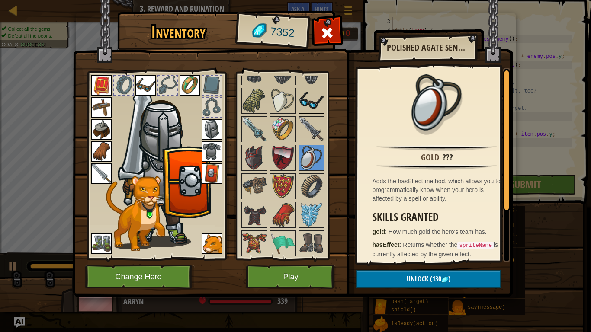
click at [312, 110] on img at bounding box center [311, 101] width 24 height 24
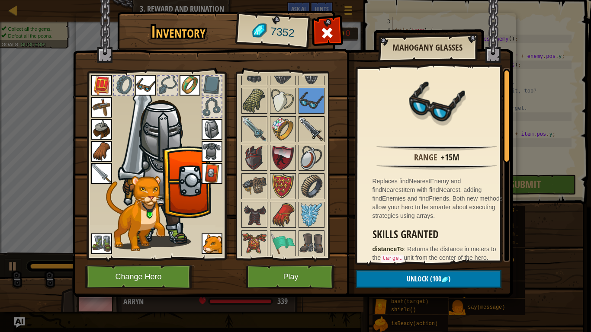
click at [300, 124] on img at bounding box center [311, 129] width 24 height 24
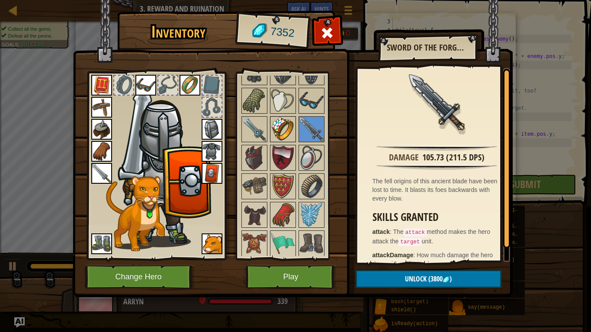
click at [282, 125] on img at bounding box center [283, 129] width 24 height 24
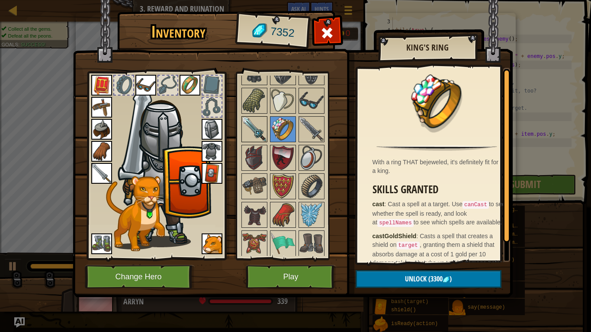
drag, startPoint x: 257, startPoint y: 134, endPoint x: 254, endPoint y: 129, distance: 5.6
click at [257, 134] on img at bounding box center [254, 129] width 24 height 24
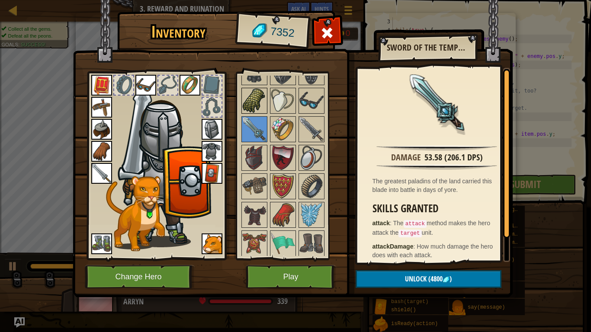
click at [253, 102] on img at bounding box center [254, 101] width 24 height 24
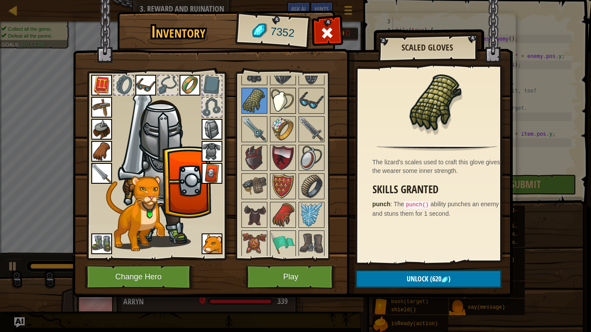
click at [285, 105] on img at bounding box center [283, 101] width 24 height 24
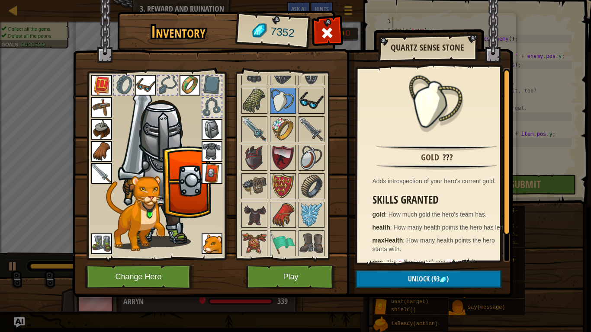
click at [315, 107] on img at bounding box center [311, 101] width 24 height 24
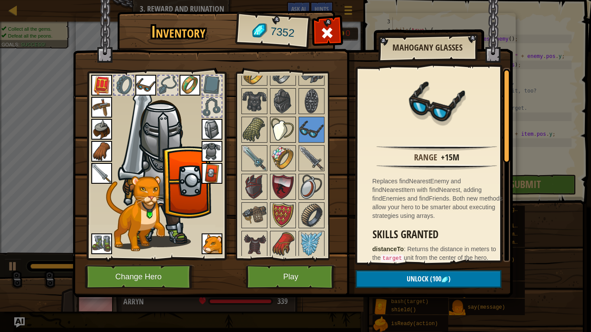
scroll to position [841, 0]
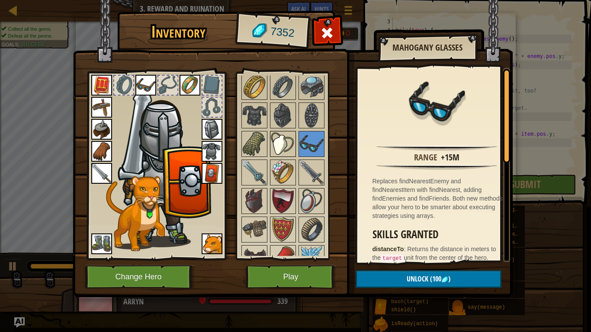
click at [288, 145] on img at bounding box center [283, 144] width 24 height 24
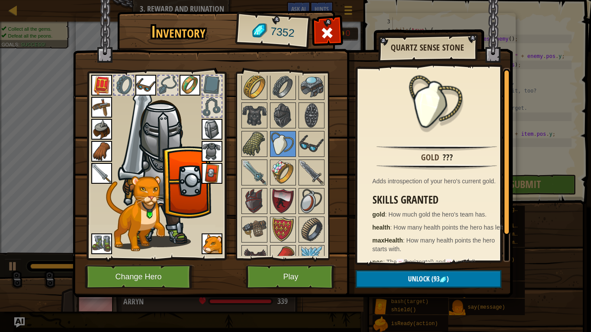
click at [183, 86] on img at bounding box center [190, 85] width 21 height 21
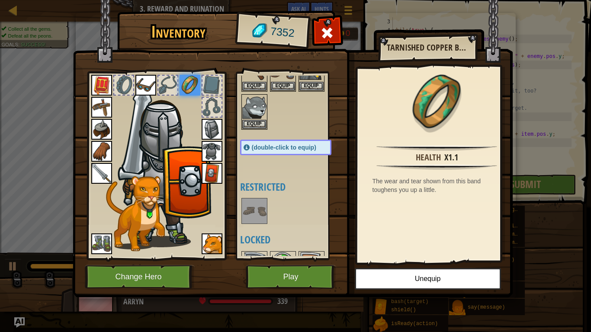
scroll to position [19, 0]
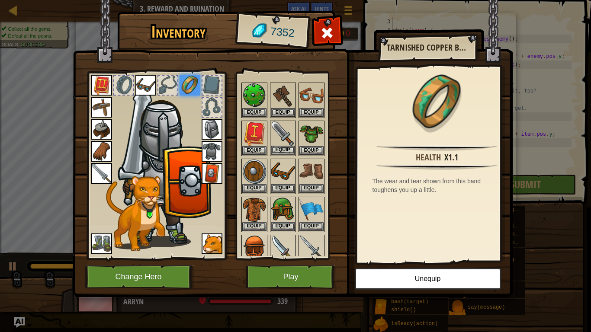
click at [284, 140] on img at bounding box center [283, 134] width 24 height 24
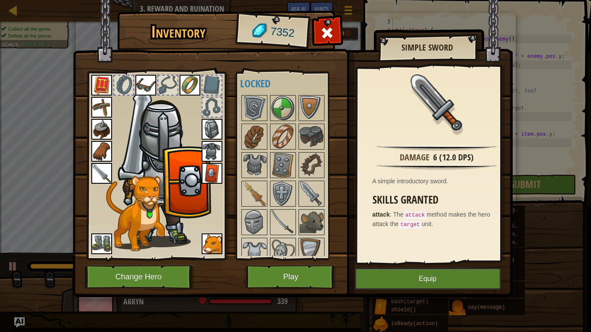
scroll to position [321, 0]
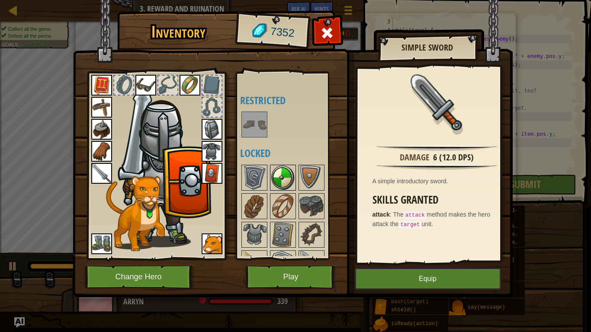
click at [288, 185] on img at bounding box center [283, 178] width 24 height 24
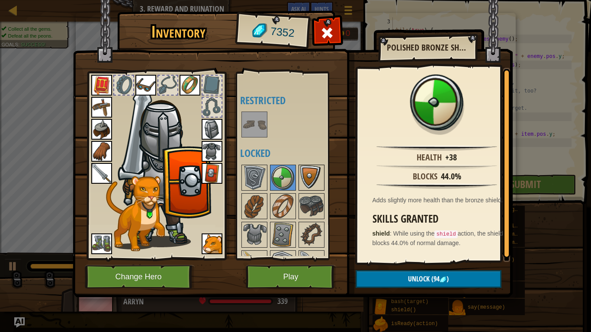
click at [308, 177] on img at bounding box center [311, 178] width 24 height 24
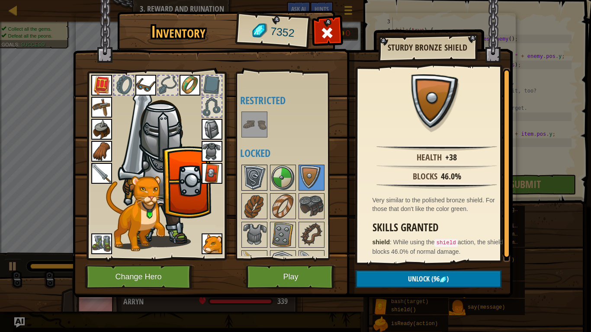
click at [249, 173] on img at bounding box center [254, 178] width 24 height 24
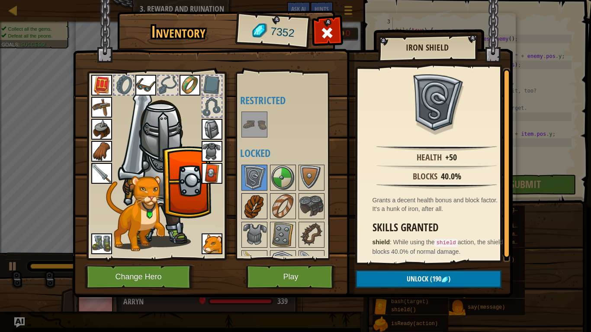
click at [253, 205] on img at bounding box center [254, 206] width 24 height 24
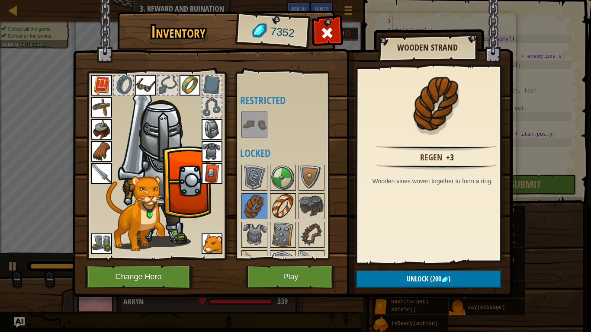
click at [283, 207] on img at bounding box center [283, 206] width 24 height 24
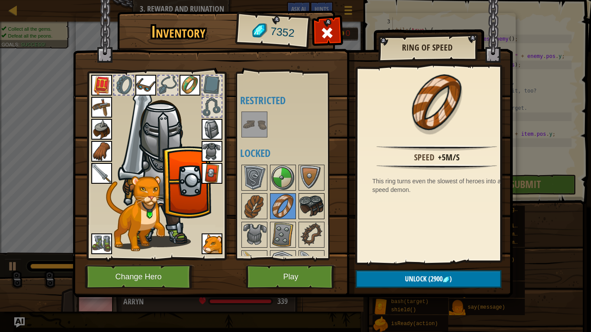
click at [322, 216] on img at bounding box center [311, 206] width 24 height 24
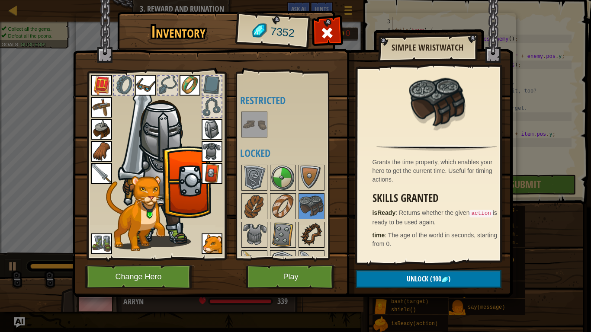
click at [316, 232] on img at bounding box center [311, 235] width 24 height 24
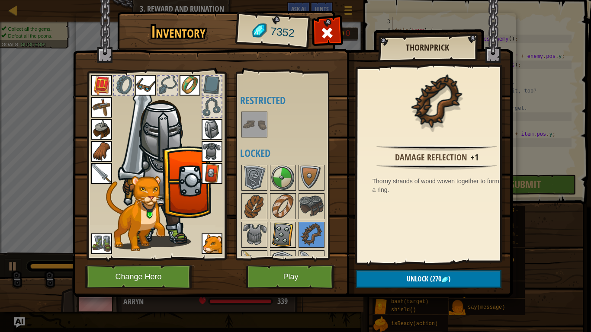
click at [286, 231] on img at bounding box center [283, 235] width 24 height 24
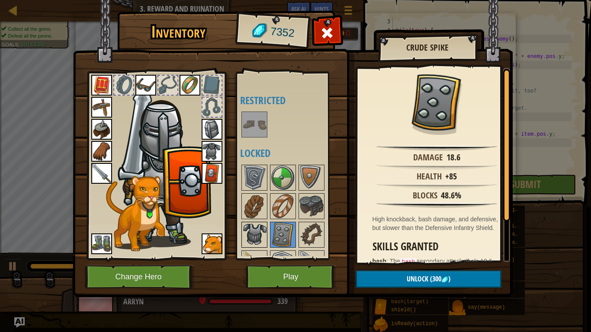
click at [244, 231] on img at bounding box center [254, 235] width 24 height 24
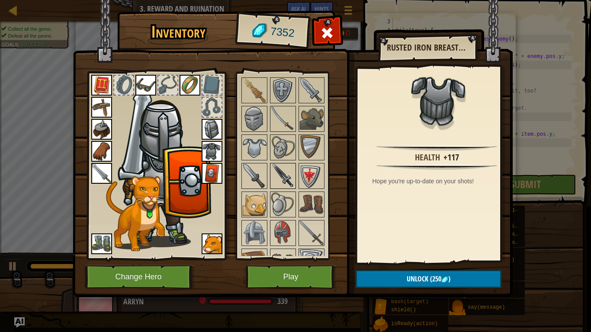
scroll to position [408, 0]
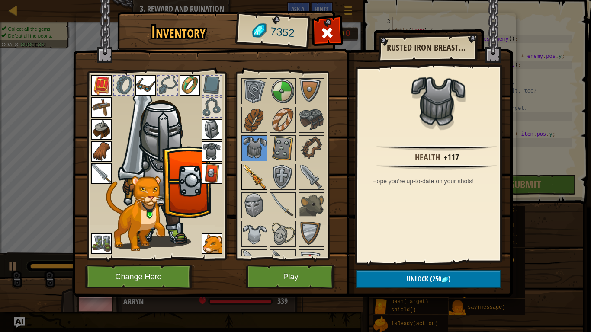
click at [248, 170] on img at bounding box center [254, 177] width 24 height 24
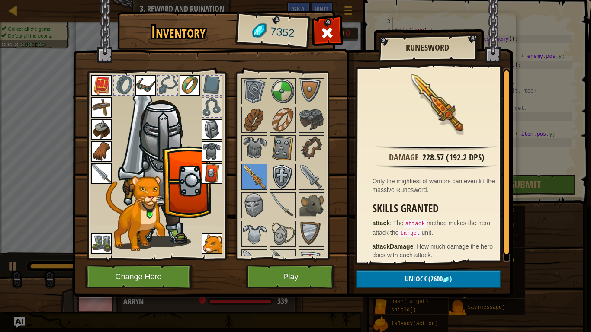
click at [277, 171] on img at bounding box center [283, 177] width 24 height 24
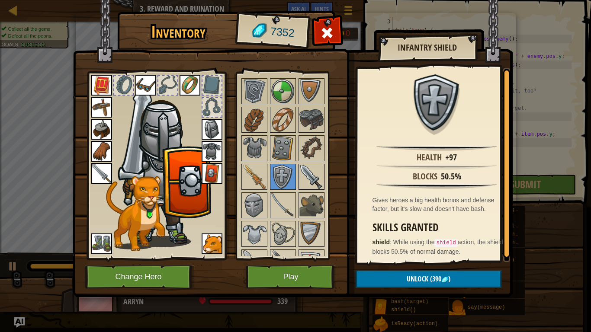
click at [305, 167] on img at bounding box center [311, 177] width 24 height 24
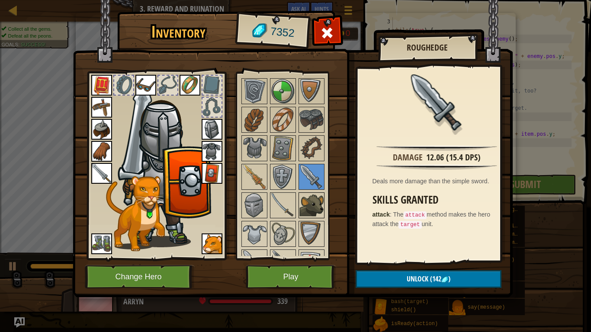
click at [305, 200] on img at bounding box center [311, 205] width 24 height 24
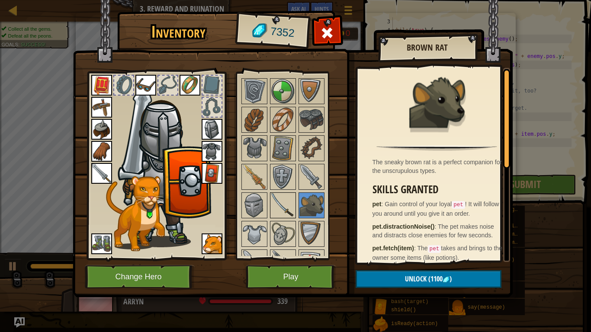
drag, startPoint x: 289, startPoint y: 199, endPoint x: 279, endPoint y: 198, distance: 10.0
click at [289, 199] on img at bounding box center [283, 205] width 24 height 24
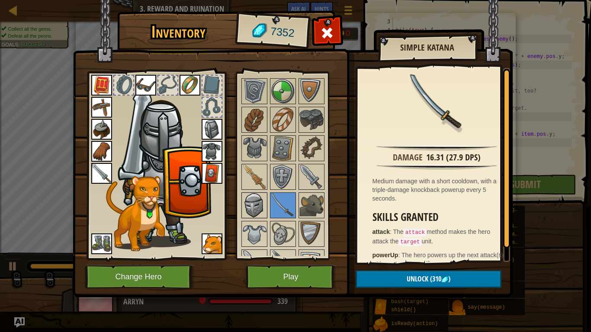
click at [266, 200] on div at bounding box center [254, 206] width 26 height 26
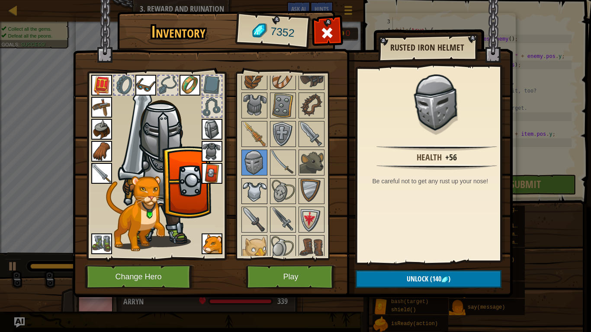
scroll to position [451, 0]
click at [261, 202] on img at bounding box center [254, 191] width 24 height 24
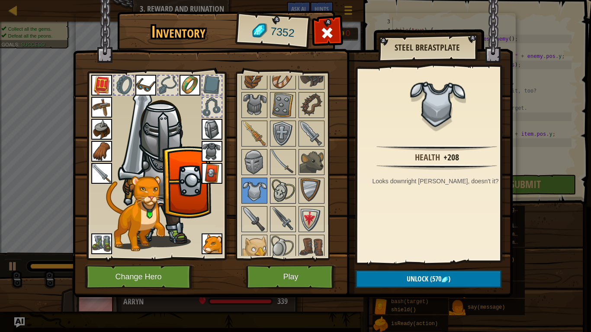
click at [285, 190] on img at bounding box center [283, 191] width 24 height 24
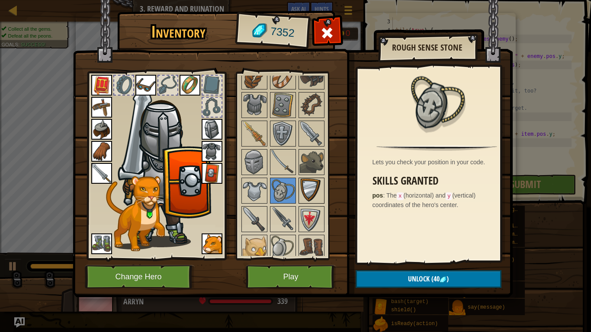
click at [309, 191] on img at bounding box center [311, 191] width 24 height 24
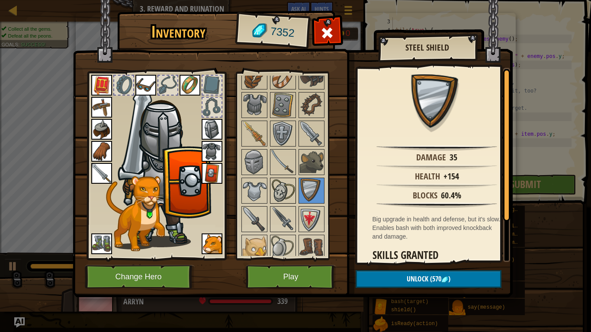
click at [286, 191] on img at bounding box center [283, 191] width 24 height 24
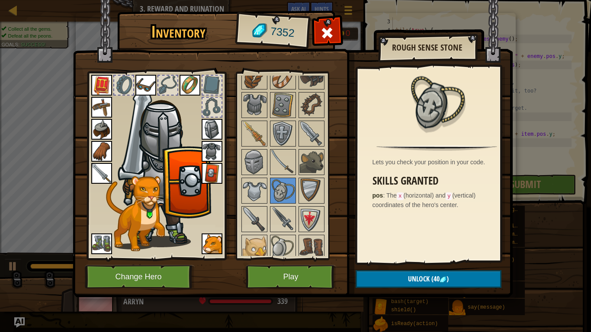
scroll to position [538, 0]
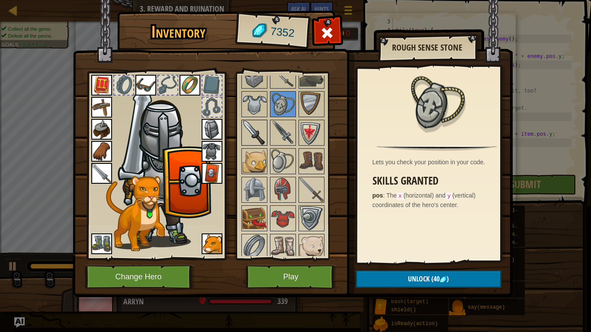
click at [266, 139] on img at bounding box center [254, 133] width 24 height 24
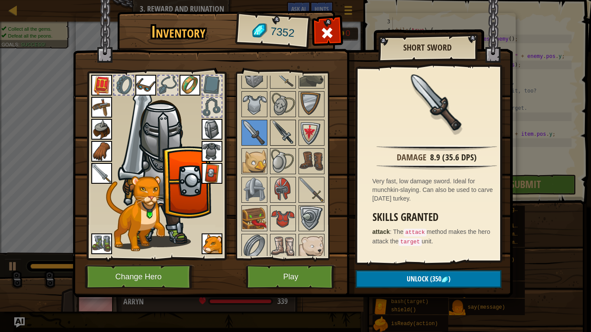
click at [275, 136] on img at bounding box center [283, 133] width 24 height 24
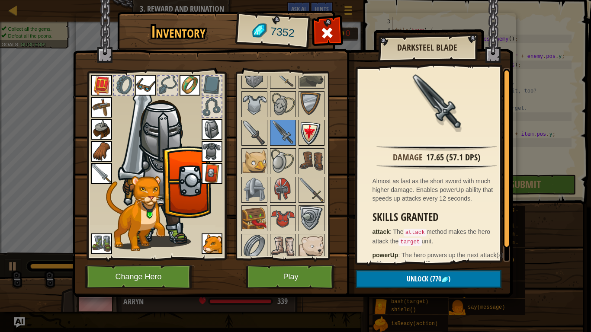
click at [308, 138] on img at bounding box center [311, 133] width 24 height 24
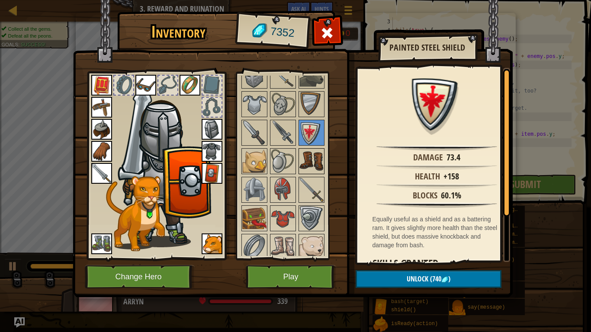
click at [306, 161] on img at bounding box center [311, 161] width 24 height 24
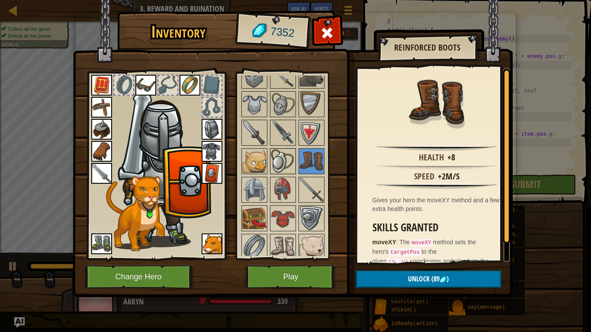
click at [285, 161] on img at bounding box center [283, 161] width 24 height 24
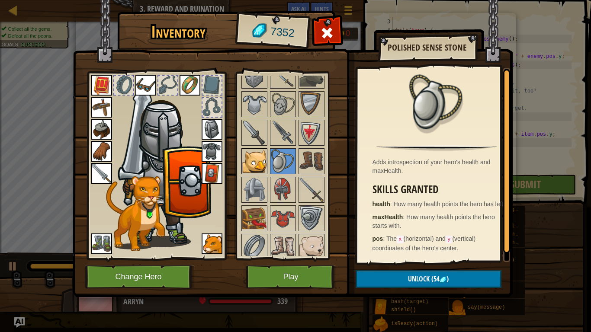
click at [266, 167] on div at bounding box center [254, 161] width 26 height 26
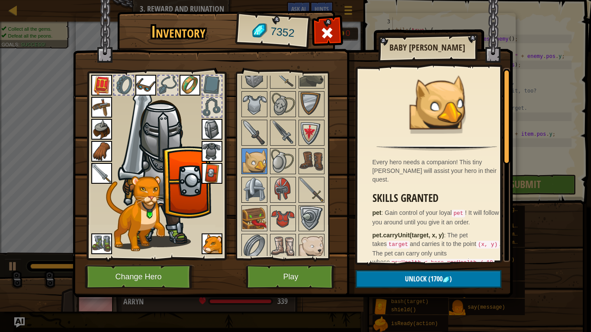
click at [263, 186] on img at bounding box center [254, 190] width 24 height 24
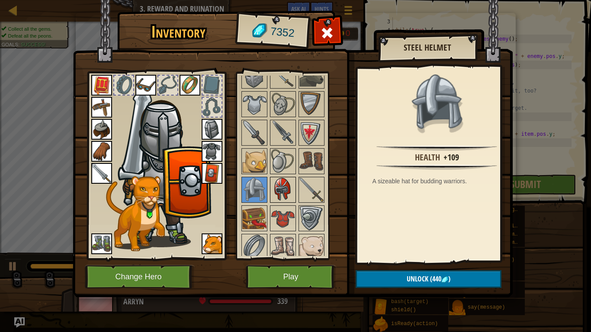
drag, startPoint x: 278, startPoint y: 187, endPoint x: 289, endPoint y: 183, distance: 11.4
click at [278, 186] on img at bounding box center [283, 190] width 24 height 24
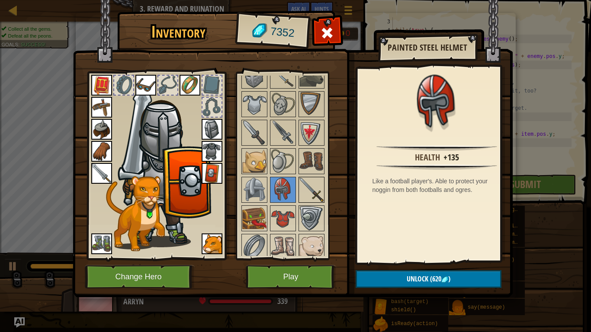
drag, startPoint x: 300, startPoint y: 180, endPoint x: 302, endPoint y: 173, distance: 7.1
click at [300, 180] on img at bounding box center [311, 190] width 24 height 24
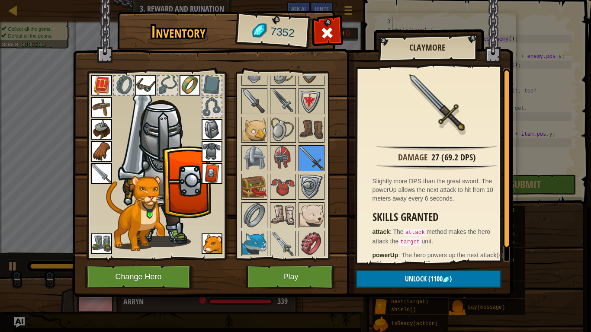
scroll to position [581, 0]
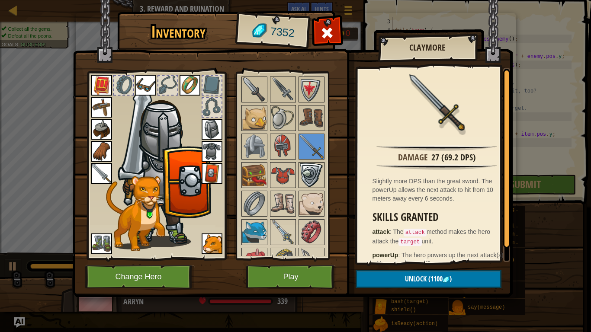
drag, startPoint x: 309, startPoint y: 166, endPoint x: 300, endPoint y: 173, distance: 11.7
click at [308, 166] on img at bounding box center [311, 175] width 24 height 24
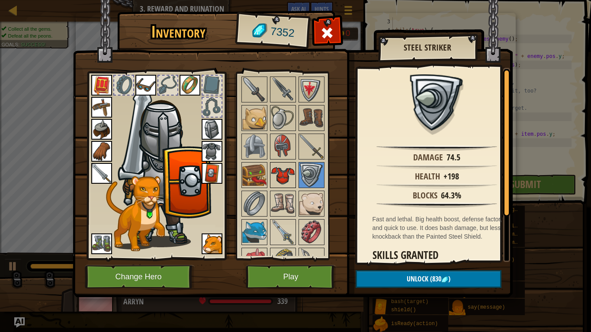
drag, startPoint x: 286, startPoint y: 177, endPoint x: 280, endPoint y: 181, distance: 6.8
click at [286, 177] on img at bounding box center [283, 175] width 24 height 24
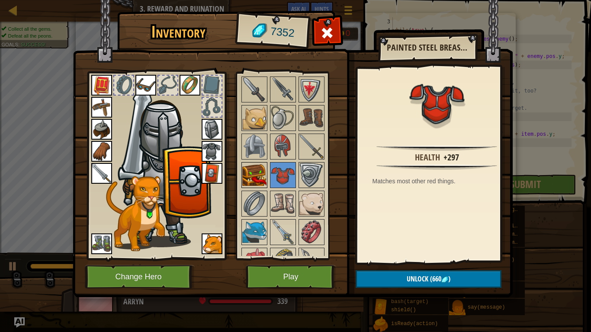
click at [258, 180] on img at bounding box center [254, 175] width 24 height 24
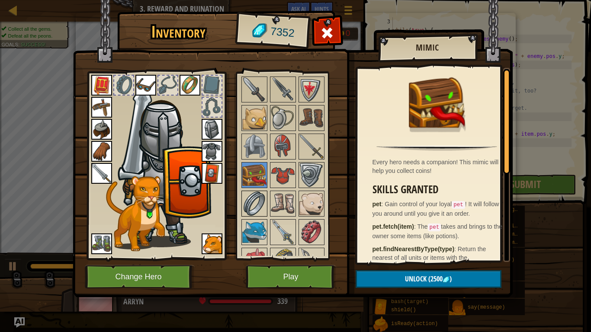
click at [261, 205] on img at bounding box center [254, 204] width 24 height 24
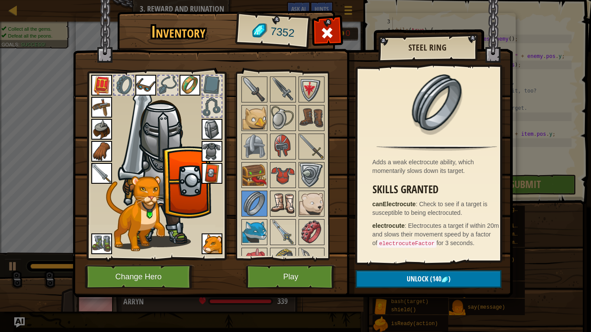
click at [275, 202] on img at bounding box center [283, 204] width 24 height 24
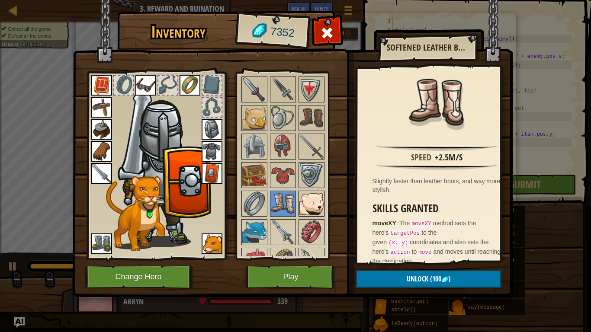
click at [312, 198] on img at bounding box center [311, 204] width 24 height 24
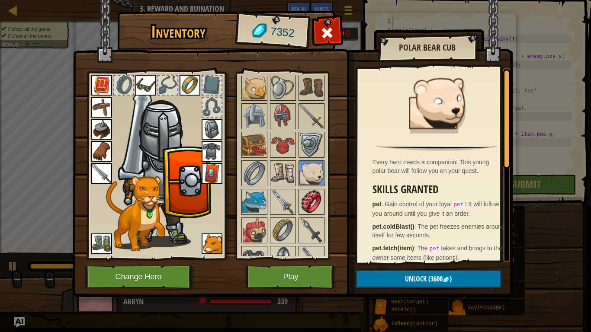
scroll to position [624, 0]
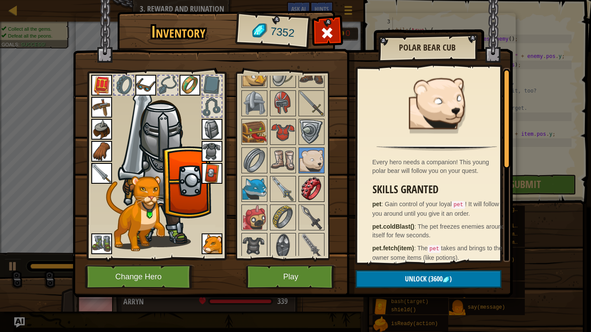
click at [311, 189] on img at bounding box center [311, 189] width 24 height 24
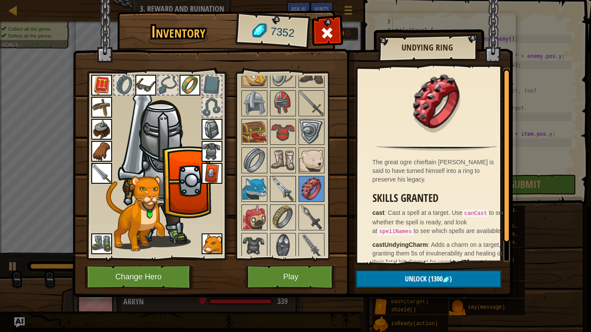
click at [279, 199] on img at bounding box center [283, 189] width 24 height 24
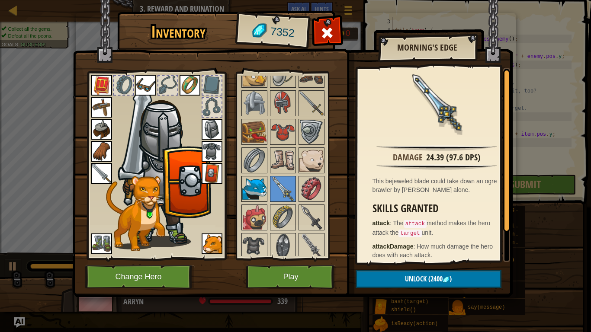
click at [252, 199] on img at bounding box center [254, 189] width 24 height 24
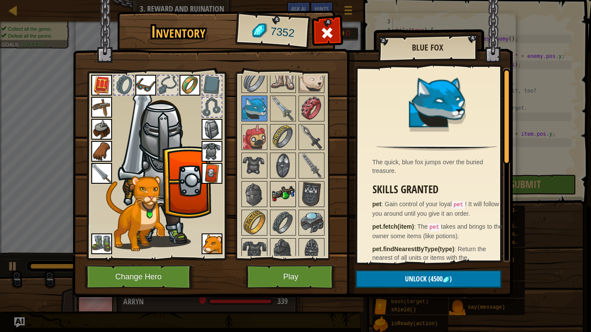
scroll to position [711, 0]
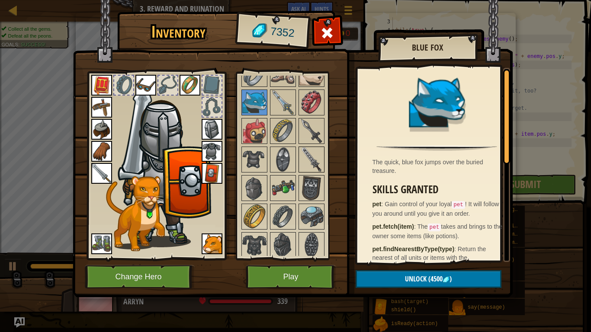
click at [307, 159] on img at bounding box center [311, 160] width 24 height 24
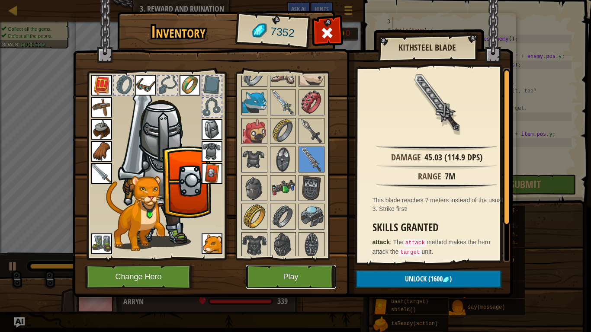
click at [298, 277] on button "Play" at bounding box center [291, 277] width 90 height 24
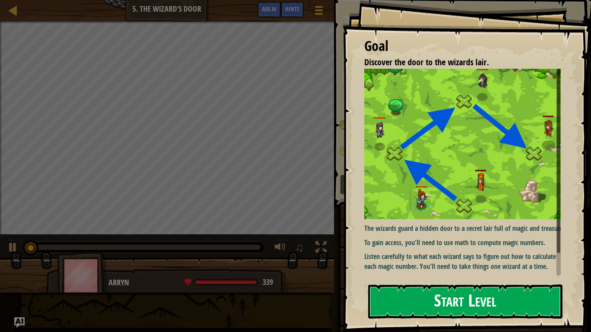
click at [425, 277] on button "Start Level" at bounding box center [465, 302] width 194 height 34
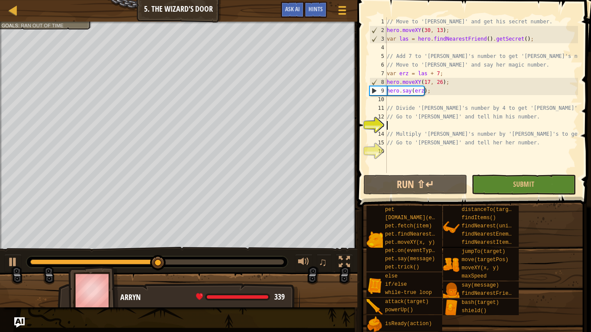
click at [444, 119] on div "// Move to '[PERSON_NAME]' and get his secret number. hero . moveXY ( 30 , 13 )…" at bounding box center [481, 103] width 193 height 173
type textarea "// Go to '[PERSON_NAME]' and tell him his number."
click at [439, 123] on div "// Move to '[PERSON_NAME]' and get his secret number. hero . moveXY ( 30 , 13 )…" at bounding box center [481, 103] width 193 height 173
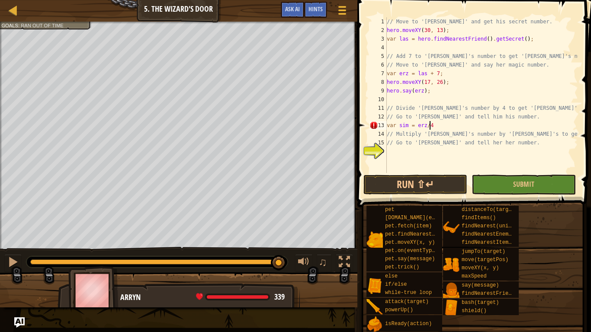
scroll to position [4, 3]
type textarea "var sim = erz/4;"
click at [433, 153] on div "// Move to '[PERSON_NAME]' and get his secret number. hero . moveXY ( 30 , 13 )…" at bounding box center [481, 103] width 193 height 173
click at [447, 128] on div "// Move to '[PERSON_NAME]' and get his secret number. hero . moveXY ( 30 , 13 )…" at bounding box center [481, 103] width 193 height 173
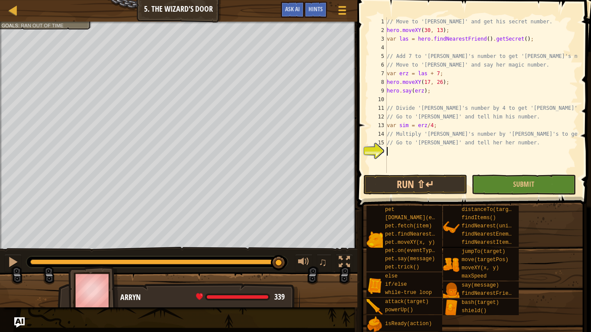
type textarea "var sim = erz/4;"
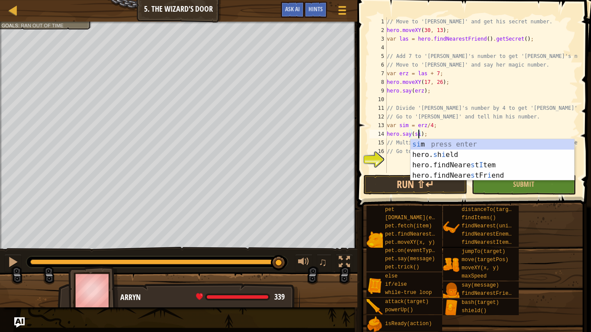
scroll to position [4, 3]
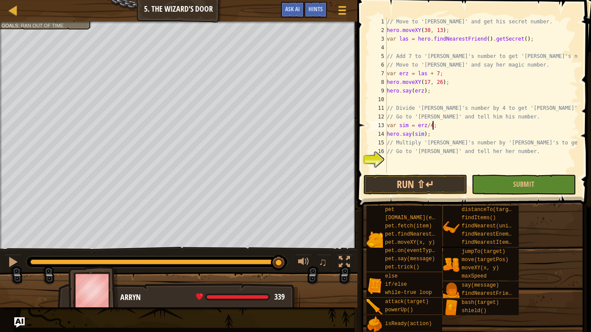
click at [447, 128] on div "// Move to '[PERSON_NAME]' and get his secret number. hero . moveXY ( 30 , 13 )…" at bounding box center [481, 103] width 193 height 173
type textarea "var sim = erz/4;"
click at [424, 160] on div "// Move to '[PERSON_NAME]' and get his secret number. hero . moveXY ( 30 , 13 )…" at bounding box center [481, 103] width 193 height 173
type textarea "var sim = erz/4;"
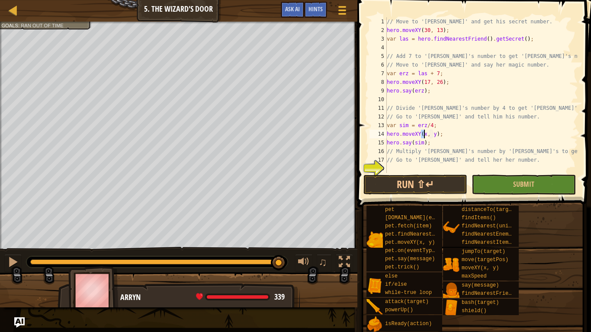
scroll to position [4, 3]
type textarea "hero.moveXY(30, 39);"
click at [412, 171] on div "// Move to '[PERSON_NAME]' and get his secret number. hero . moveXY ( 30 , 13 )…" at bounding box center [481, 103] width 193 height 173
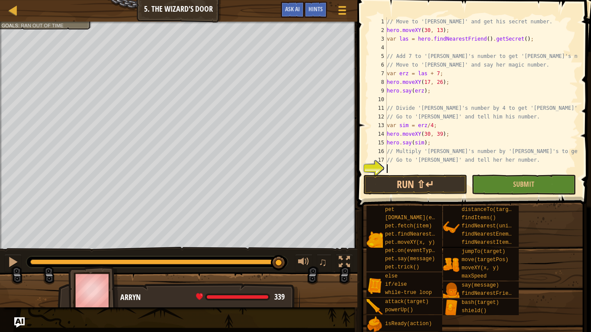
click at [411, 171] on div "// Move to '[PERSON_NAME]' and get his secret number. hero . moveXY ( 30 , 13 )…" at bounding box center [481, 103] width 193 height 173
type textarea "c"
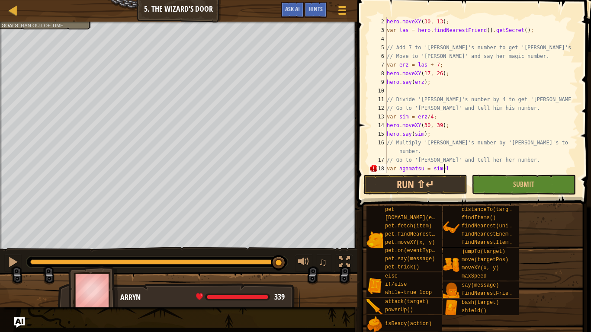
scroll to position [4, 5]
type textarea "var agamatsu = sim*las;"
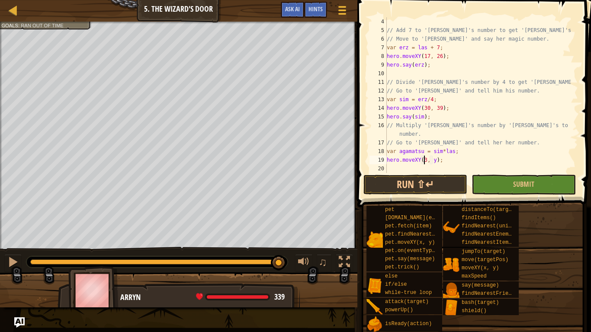
scroll to position [4, 3]
type textarea "hero.moveXY(43, 26);"
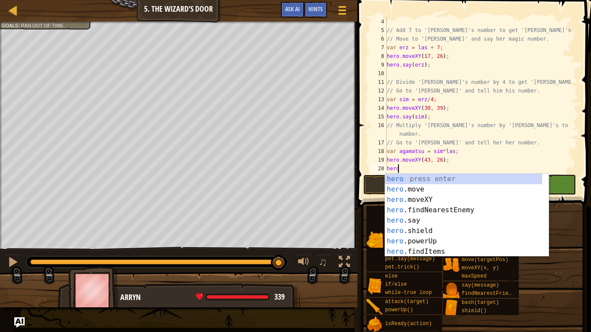
scroll to position [4, 0]
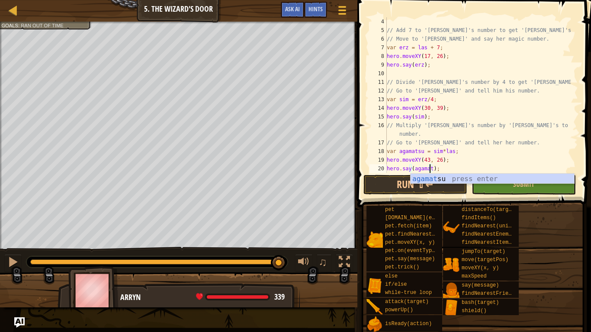
type textarea "hero.say(agamatsu);"
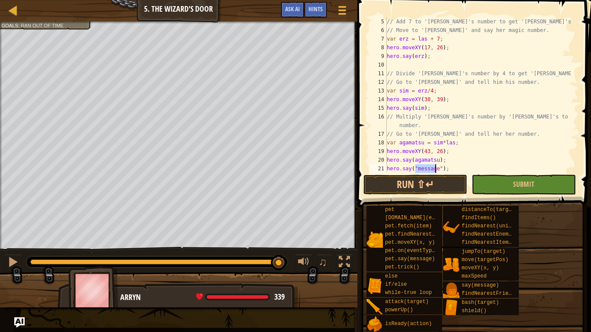
scroll to position [4, 3]
type textarea "hero.say("ez");"
click at [517, 182] on span "Submit" at bounding box center [523, 185] width 21 height 10
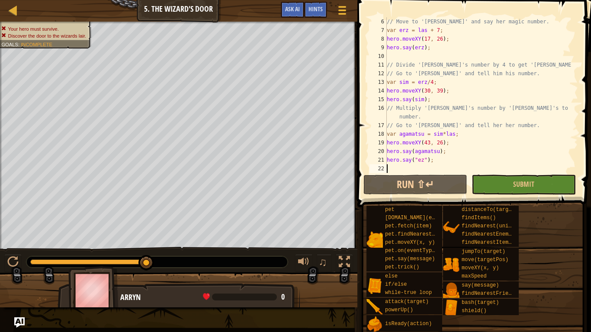
scroll to position [4, 0]
click at [439, 167] on div "// Move to '[PERSON_NAME]' and say her magic number. var erz = las + 7 ; hero .…" at bounding box center [478, 103] width 186 height 173
click at [508, 180] on button "Submit" at bounding box center [524, 185] width 104 height 20
drag, startPoint x: 436, startPoint y: 169, endPoint x: 366, endPoint y: 157, distance: 71.1
click at [366, 157] on div "6 7 8 9 10 11 12 13 14 15 16 17 18 19 20 21 22 // Move to '[PERSON_NAME]' and s…" at bounding box center [473, 120] width 236 height 233
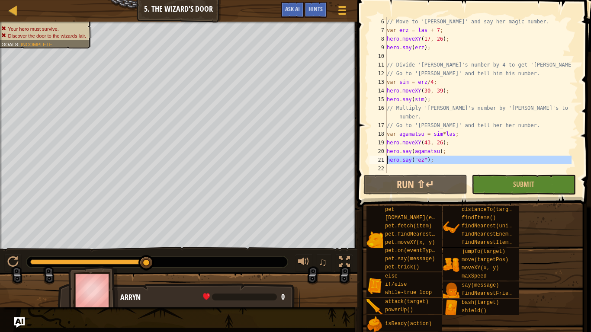
type textarea "hero.say("ez");"
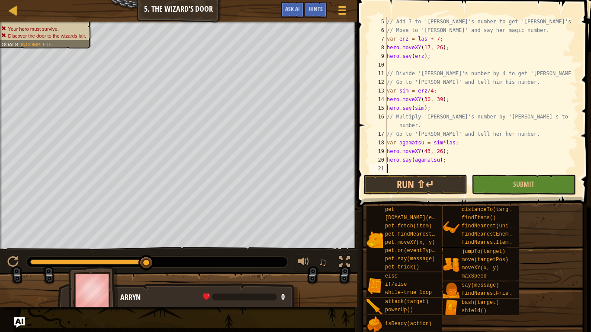
scroll to position [26, 0]
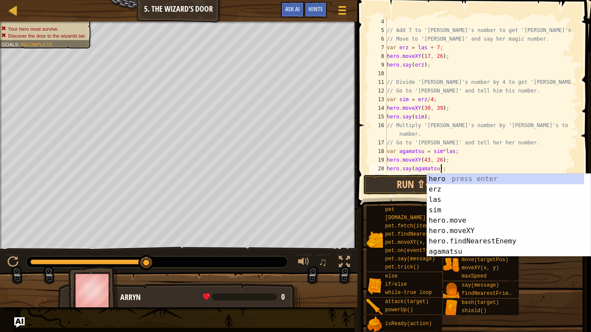
click at [531, 149] on div "// Add 7 to '[PERSON_NAME]'s number to get '[PERSON_NAME]'s number. // Move to …" at bounding box center [478, 103] width 186 height 173
type textarea "var agamatsu = sim*las;"
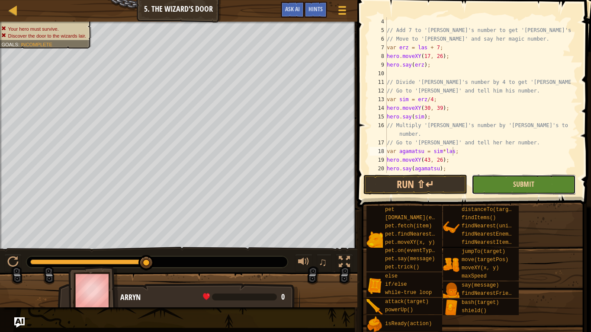
click at [516, 183] on span "Submit" at bounding box center [523, 185] width 21 height 10
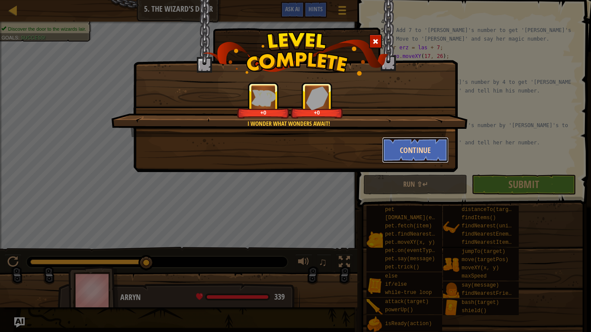
click at [398, 144] on button "Continue" at bounding box center [415, 150] width 67 height 26
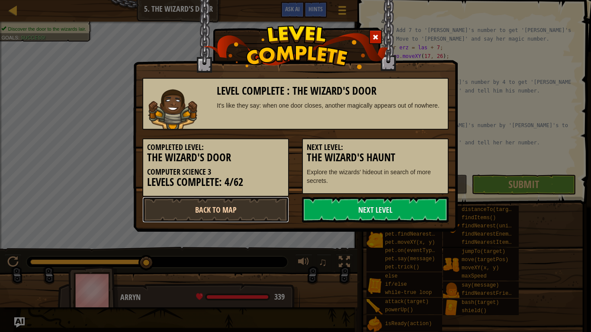
click at [259, 210] on link "Back to Map" at bounding box center [215, 210] width 147 height 26
